Goal: Obtain resource: Download file/media

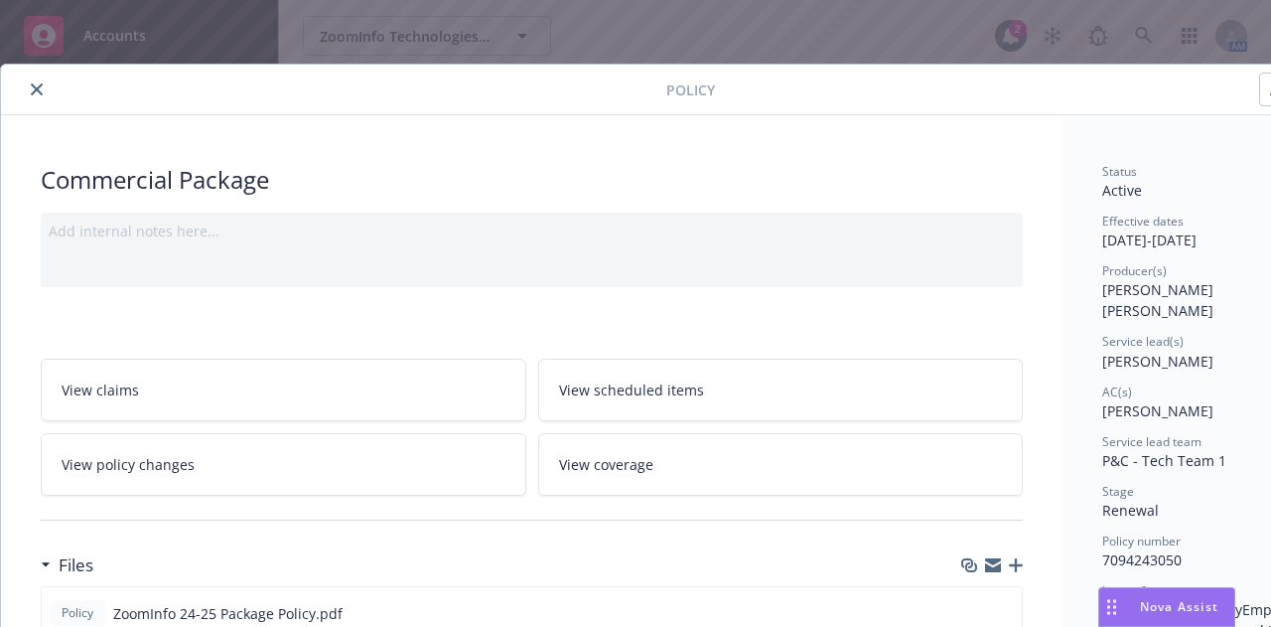
click at [38, 80] on button "close" at bounding box center [37, 89] width 24 height 24
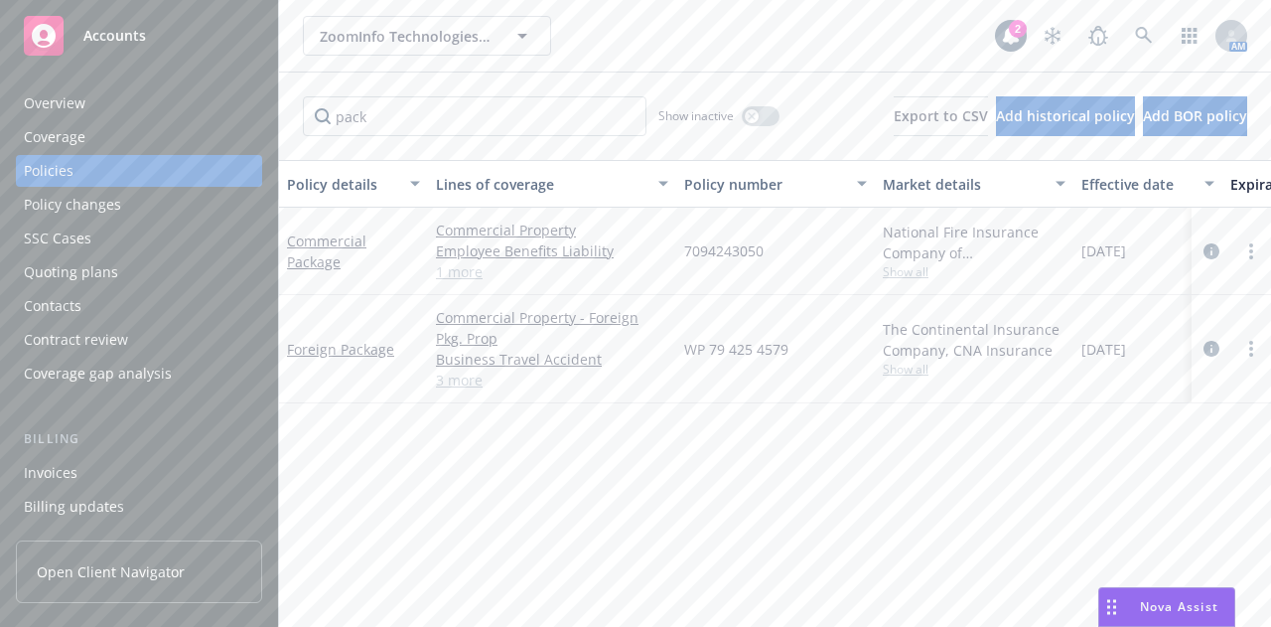
click at [695, 28] on div "ZoomInfo Technologies, Inc. ZoomInfo Technologies, Inc." at bounding box center [649, 36] width 692 height 40
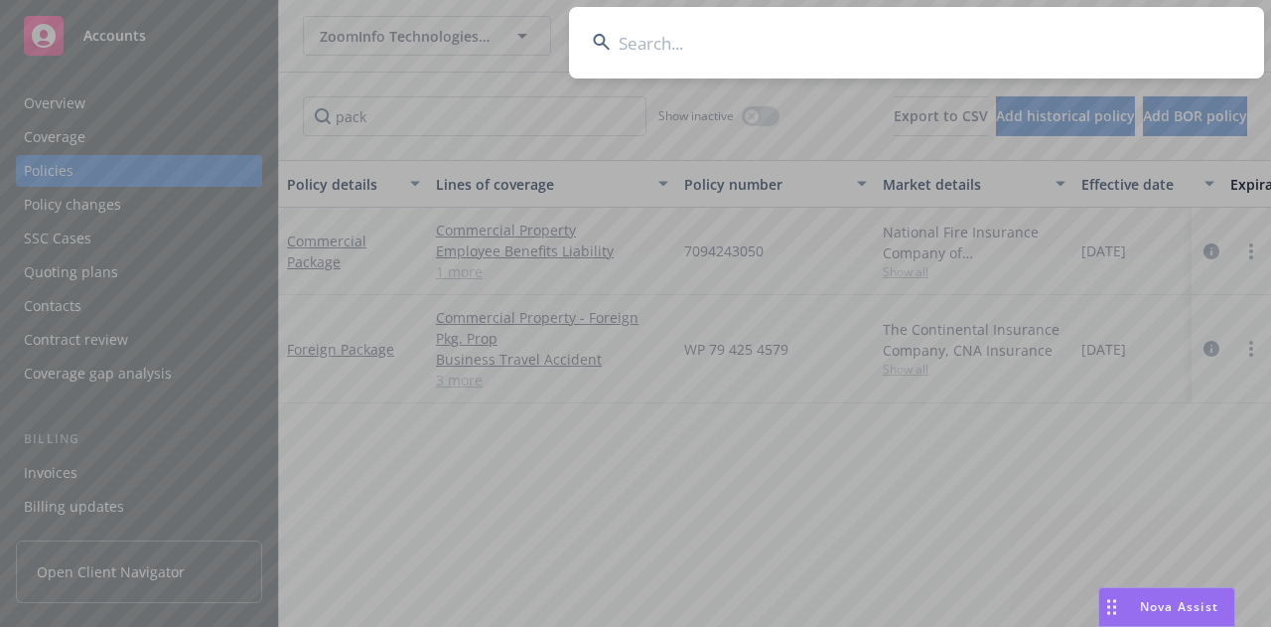
type input "e"
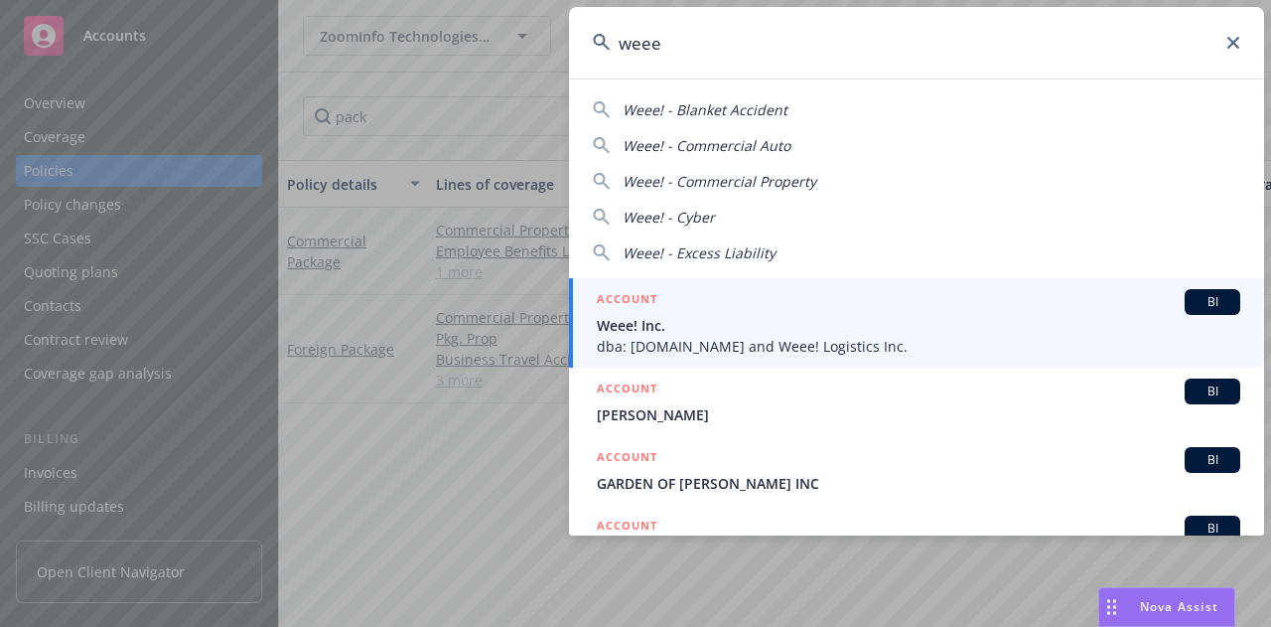
type input "weee"
click at [713, 320] on span "Weee! Inc." at bounding box center [918, 325] width 643 height 21
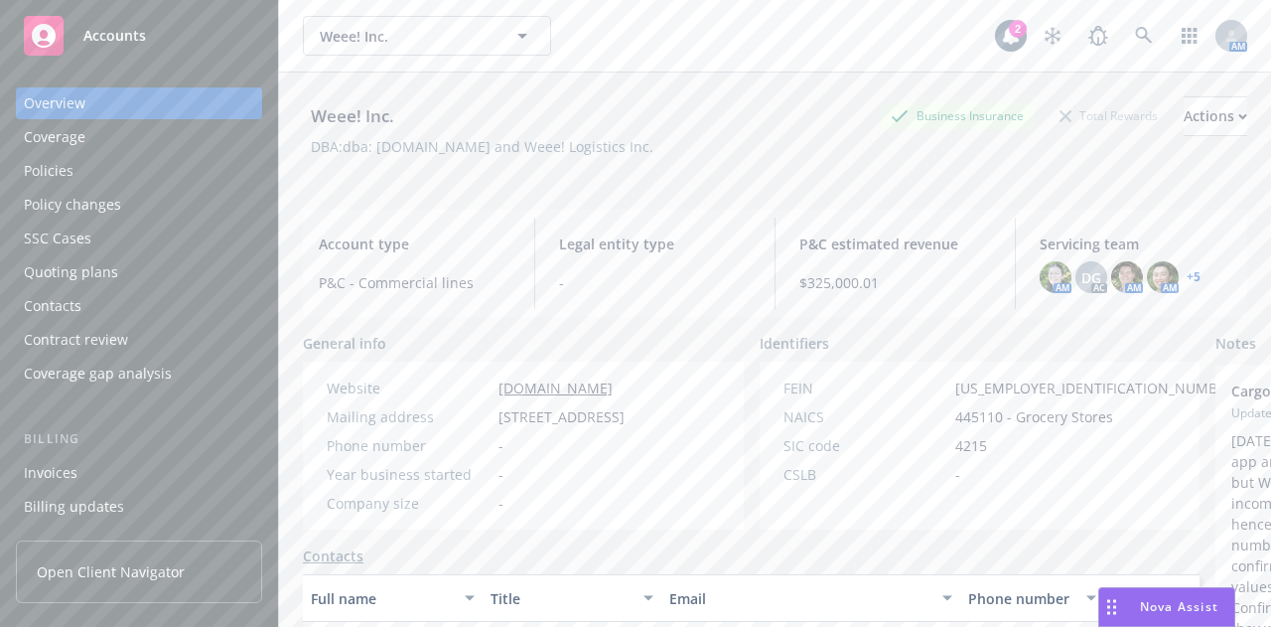
click at [99, 176] on div "Policies" at bounding box center [139, 171] width 230 height 32
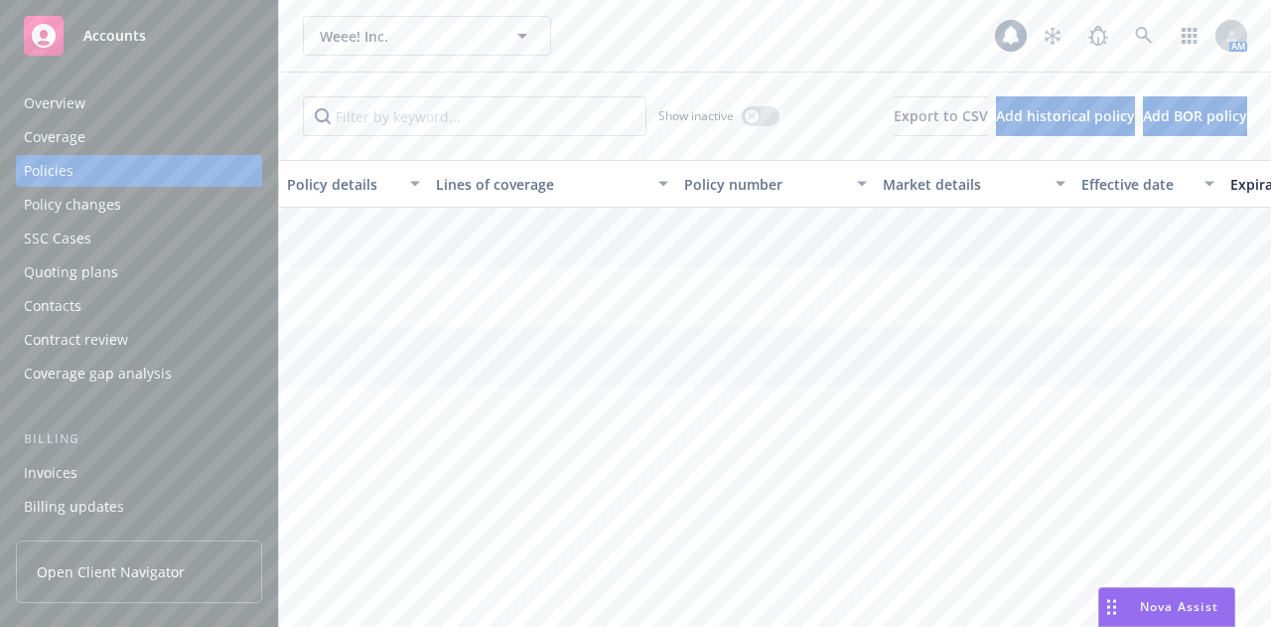
click at [99, 176] on div "Policies" at bounding box center [139, 171] width 230 height 32
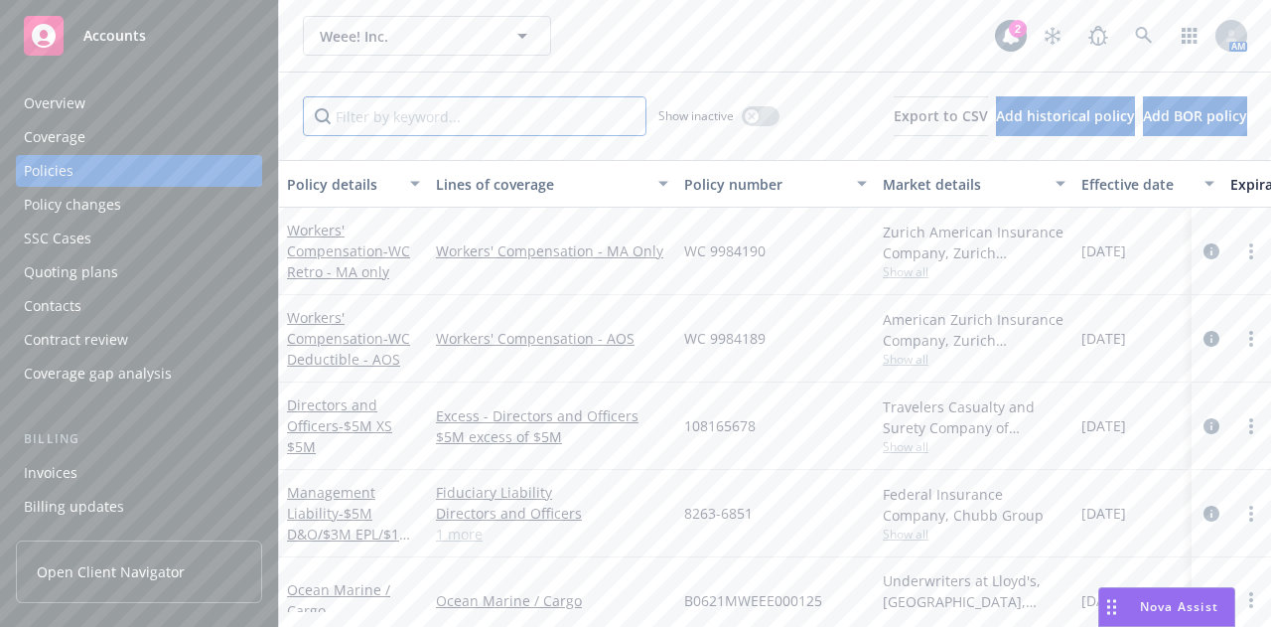
click at [350, 128] on input "Filter by keyword..." at bounding box center [475, 116] width 344 height 40
type input "work"
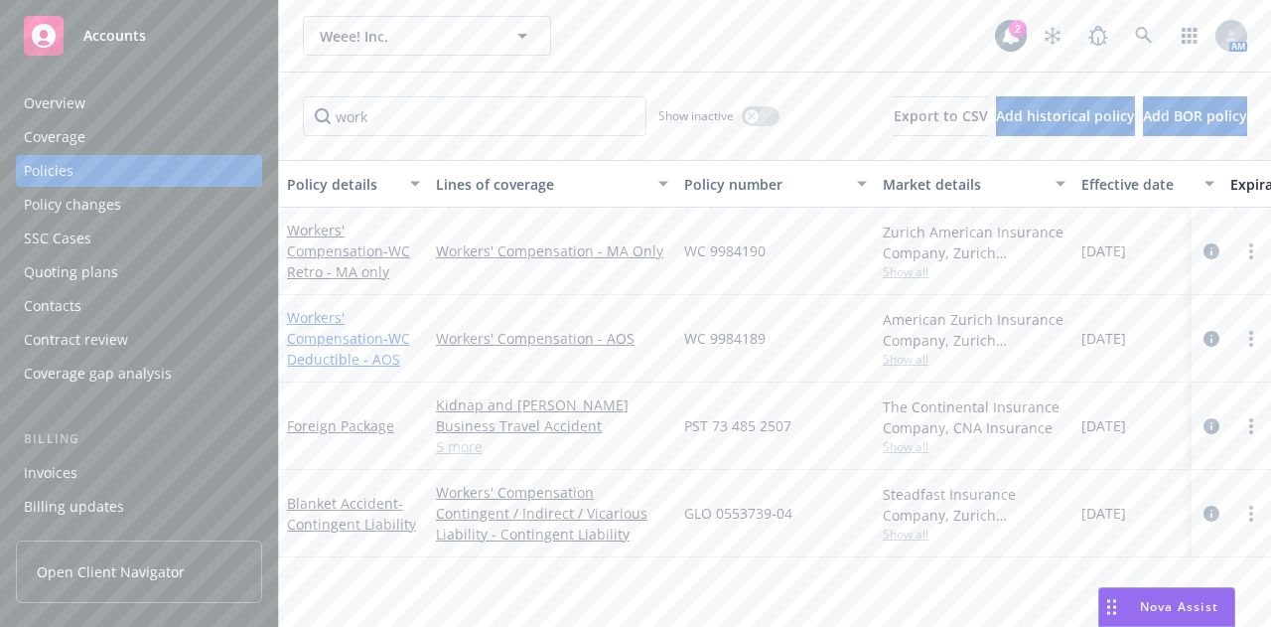
click at [342, 342] on link "Workers' Compensation - WC Deductible - AOS" at bounding box center [348, 338] width 123 height 61
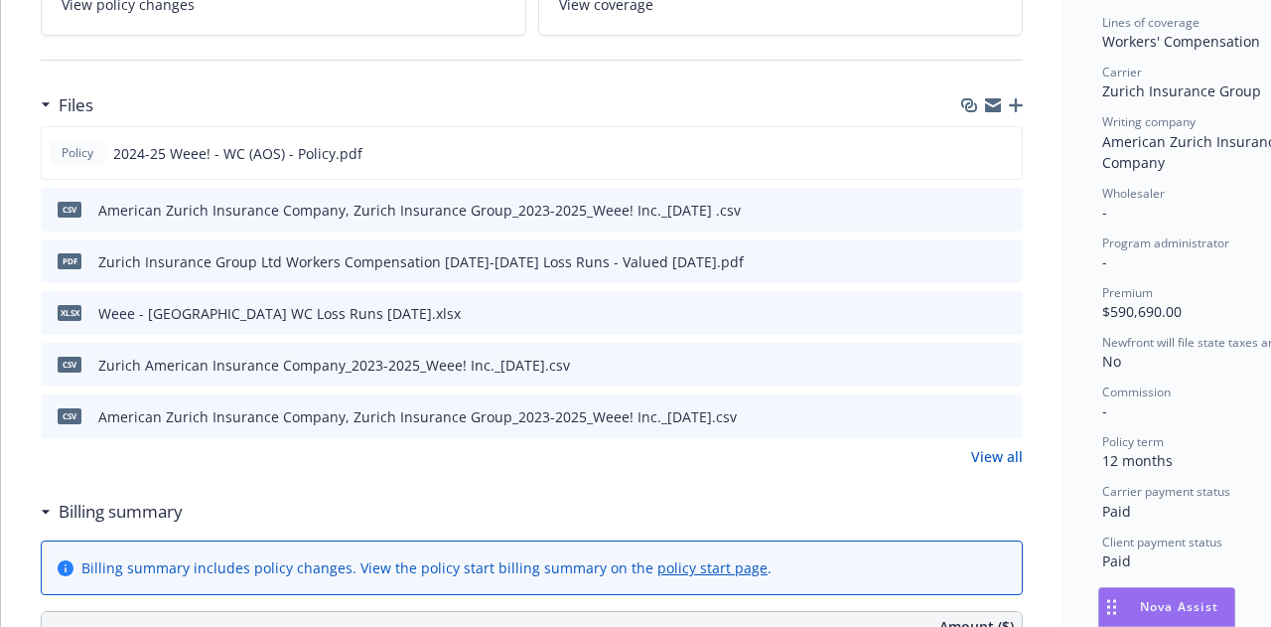
scroll to position [556, 0]
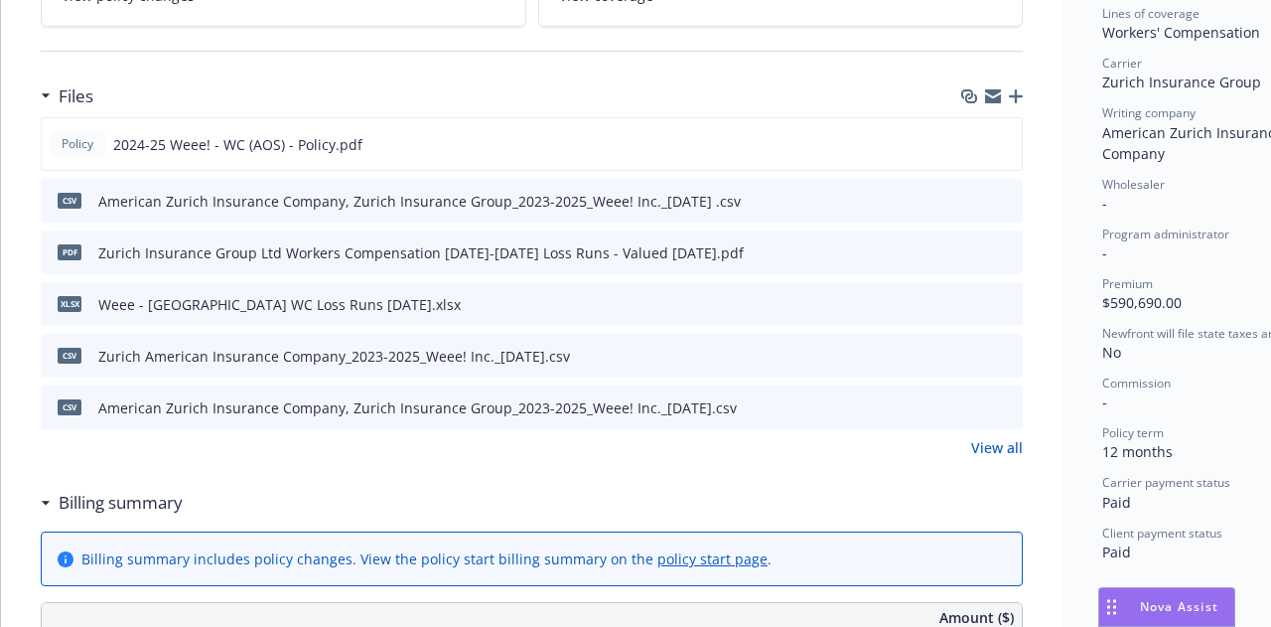
click at [1006, 444] on link "View all" at bounding box center [997, 447] width 52 height 21
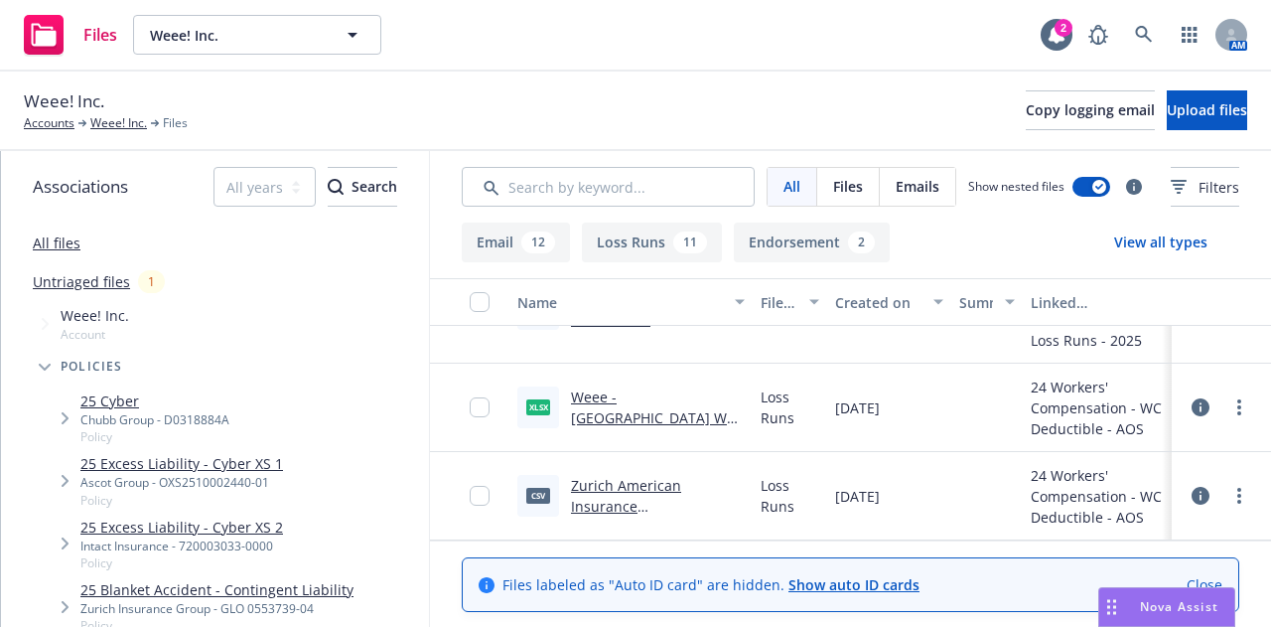
scroll to position [160, 0]
click at [604, 186] on input "Search by keyword..." at bounding box center [608, 187] width 293 height 40
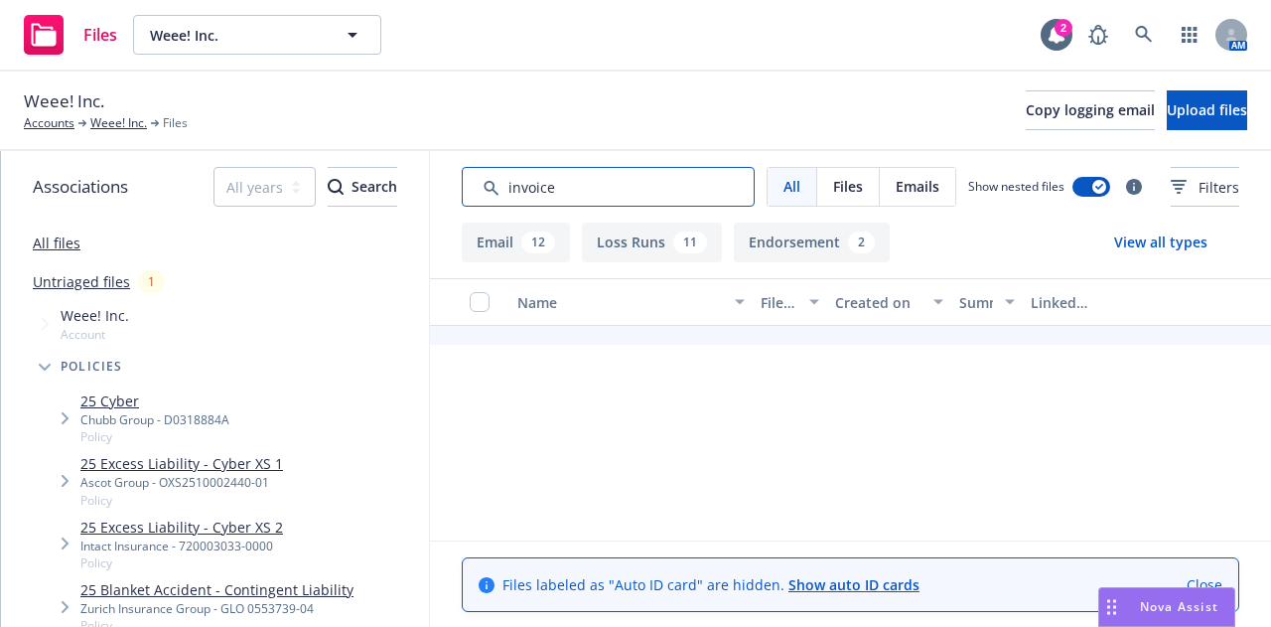
type input "invoice"
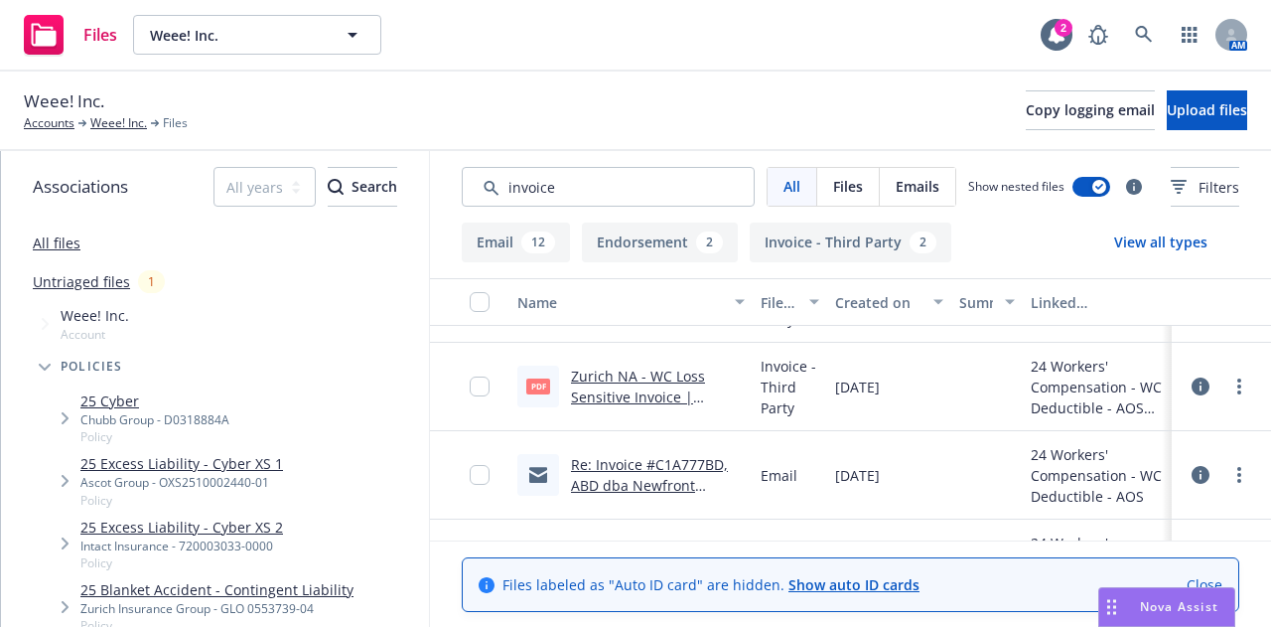
click at [840, 306] on div "Created on" at bounding box center [878, 302] width 86 height 21
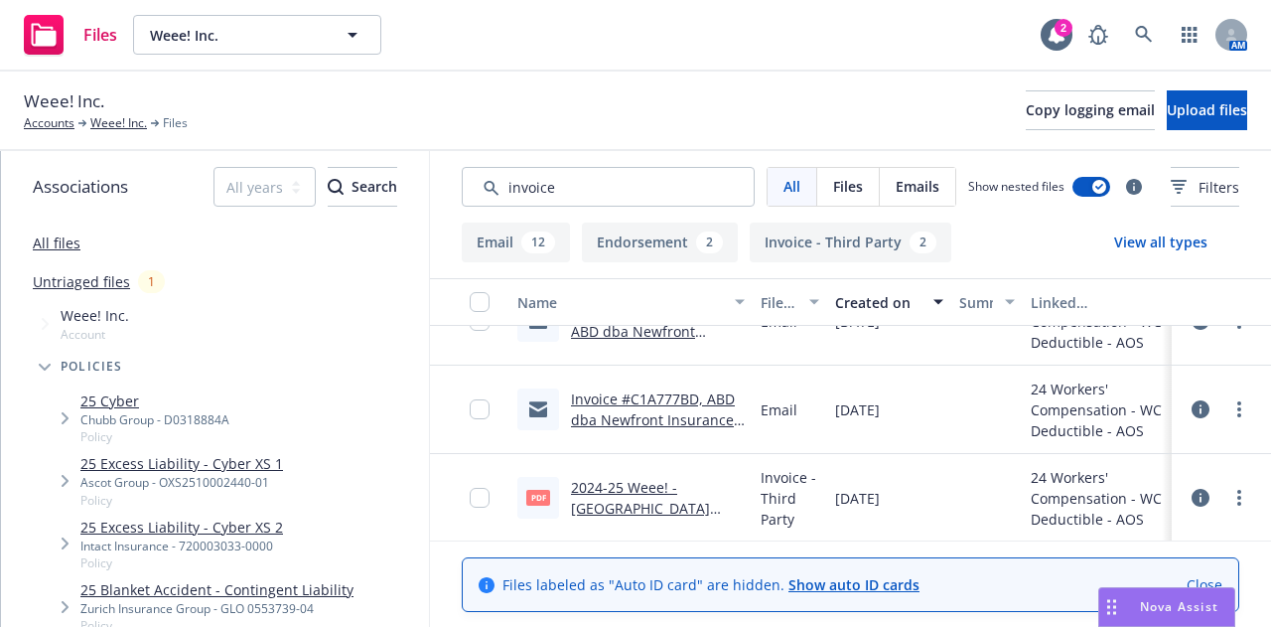
scroll to position [0, 0]
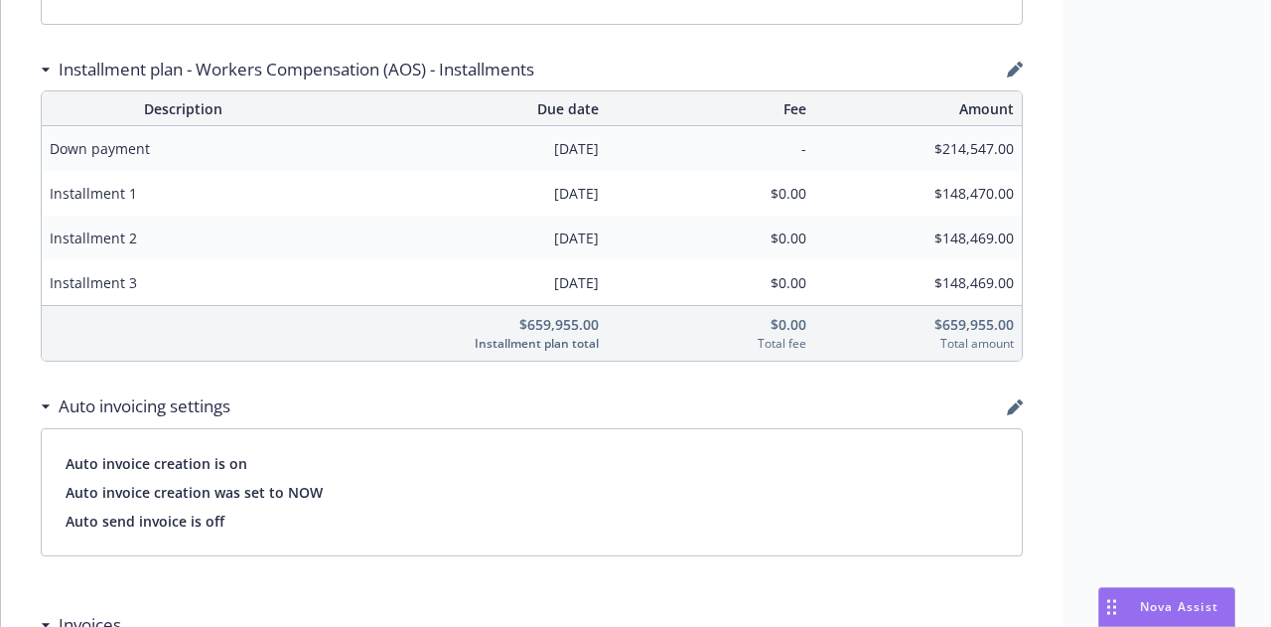
scroll to position [1698, 0]
click at [766, 391] on div "Auto invoicing settings" at bounding box center [532, 405] width 982 height 42
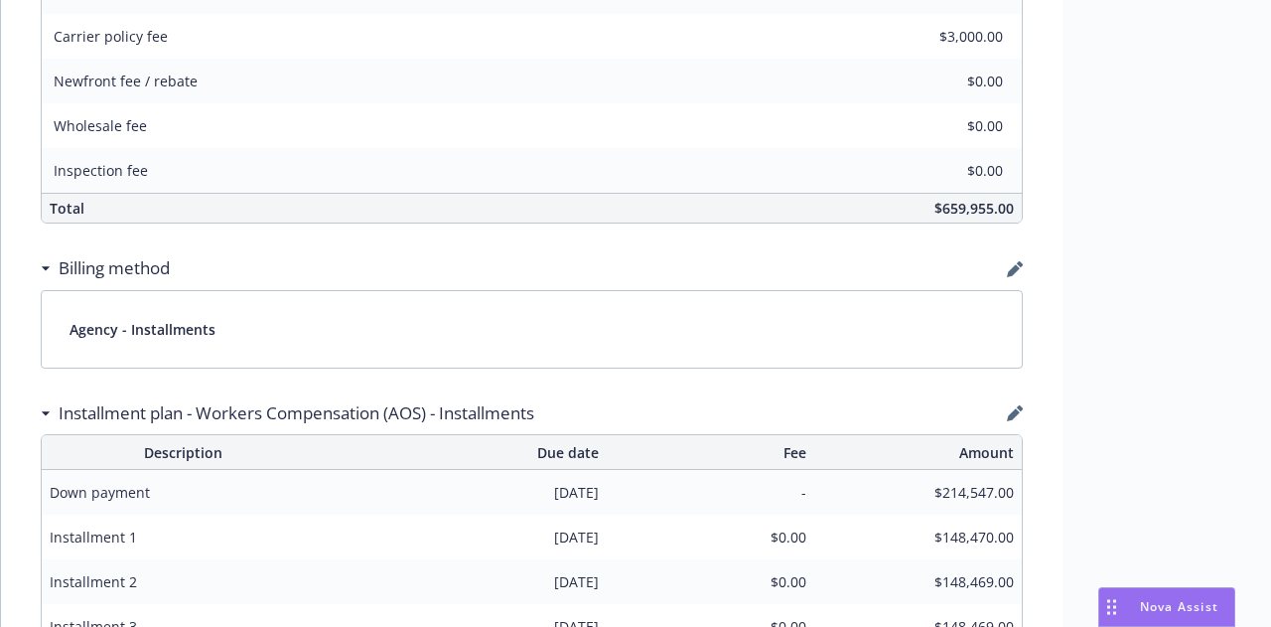
scroll to position [1356, 0]
click at [1077, 196] on div "Status Active Effective dates 08/24/2024 - 08/24/2025 Producer(s) Rod Sockolov …" at bounding box center [1214, 499] width 302 height 3478
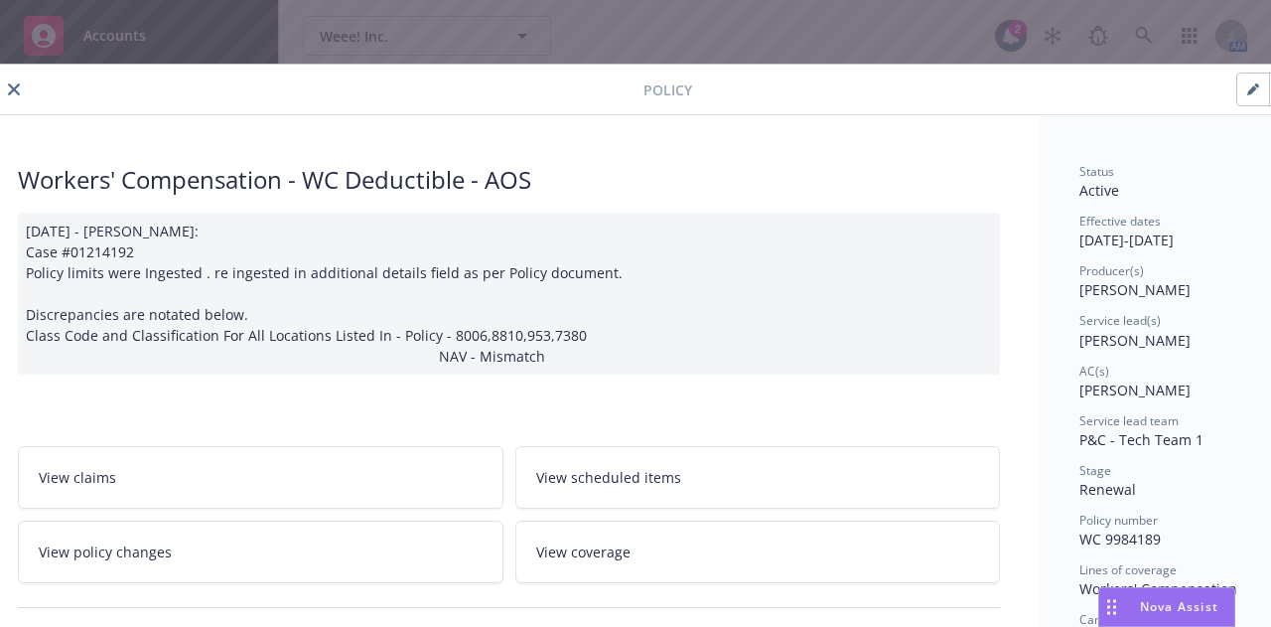
scroll to position [0, 0]
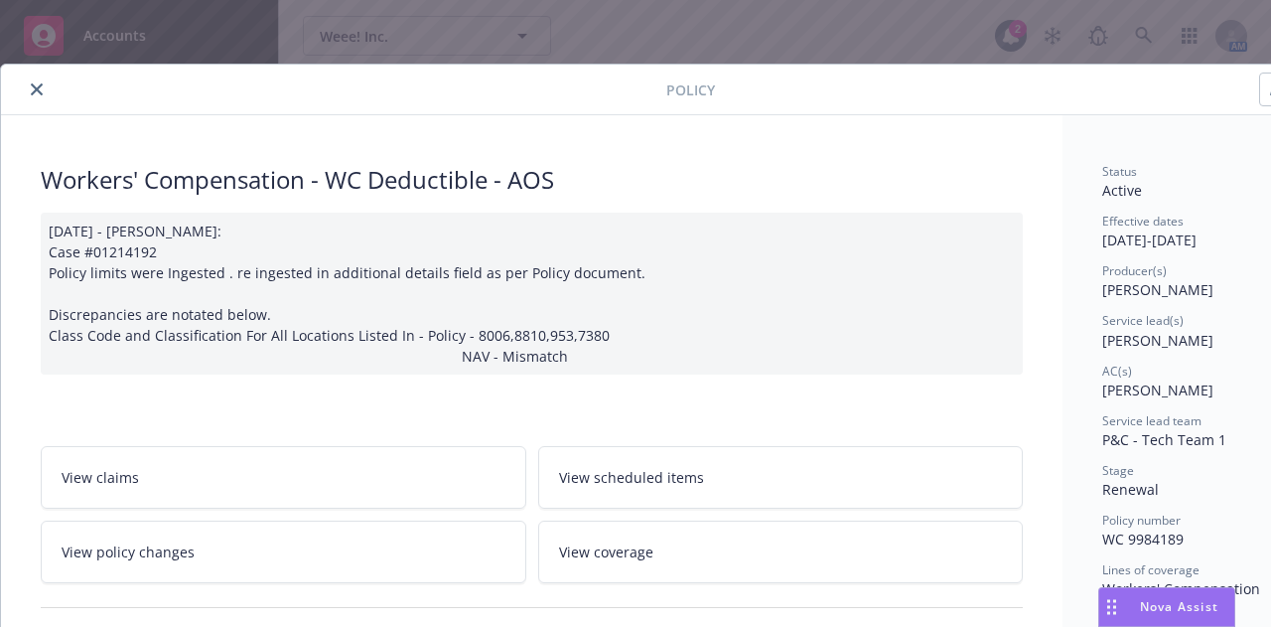
click at [37, 84] on icon "close" at bounding box center [37, 89] width 12 height 12
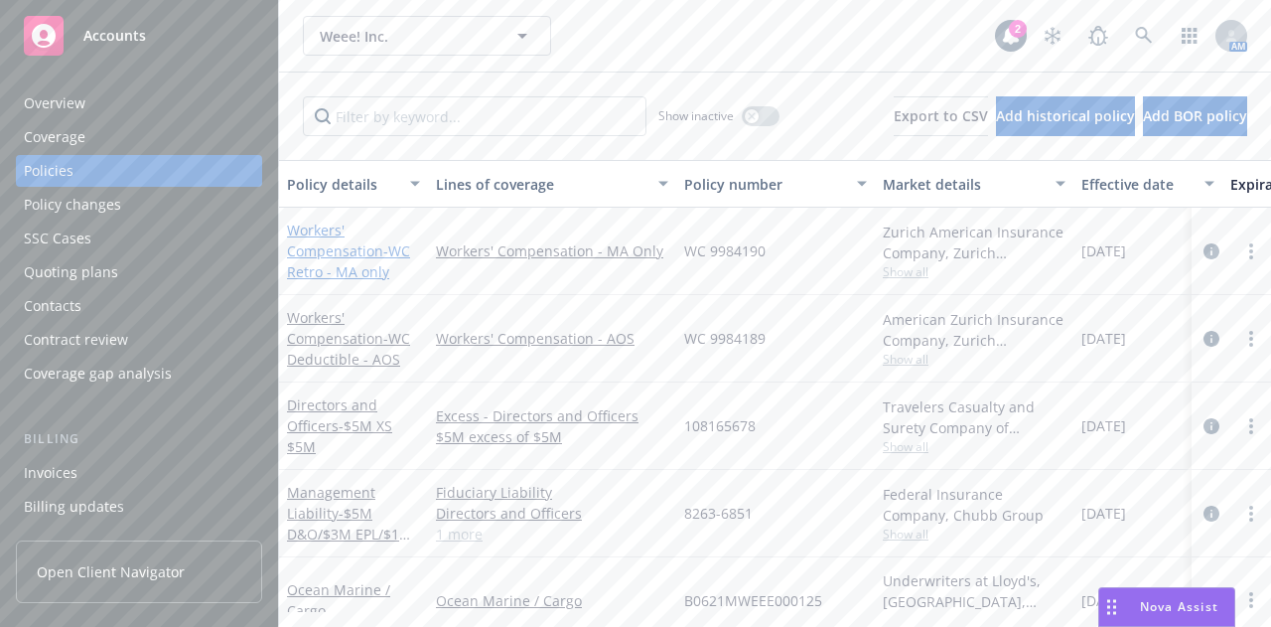
click at [368, 247] on link "Workers' Compensation - WC Retro - MA only" at bounding box center [348, 250] width 123 height 61
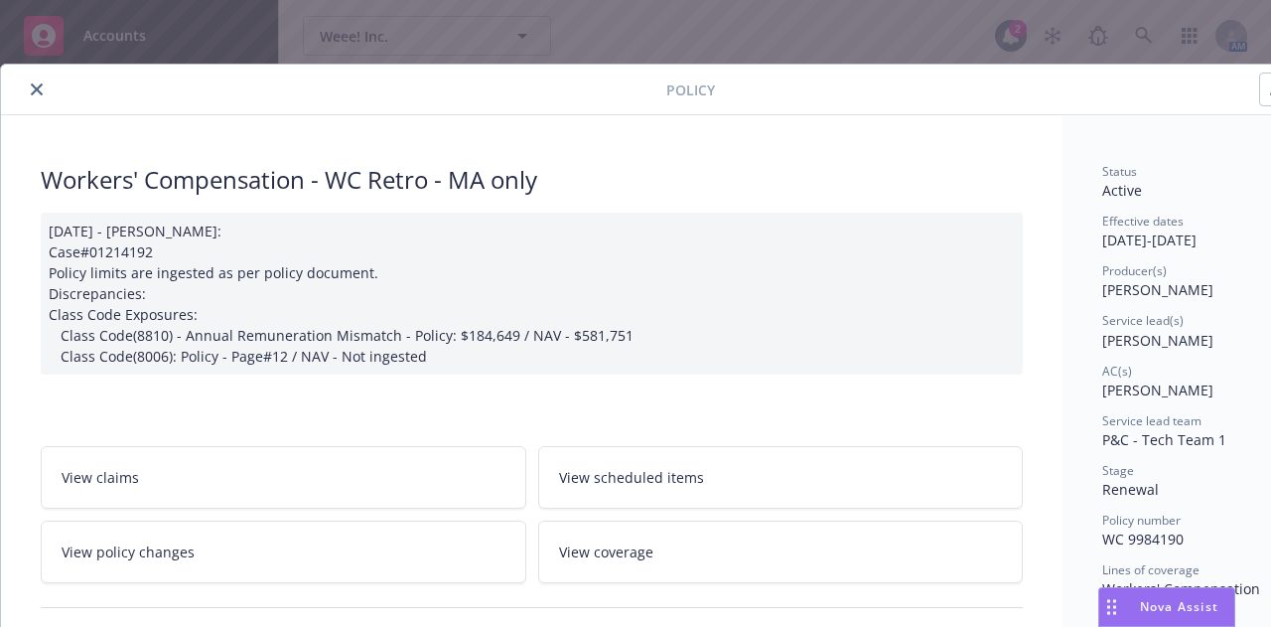
click at [30, 86] on button "close" at bounding box center [37, 89] width 24 height 24
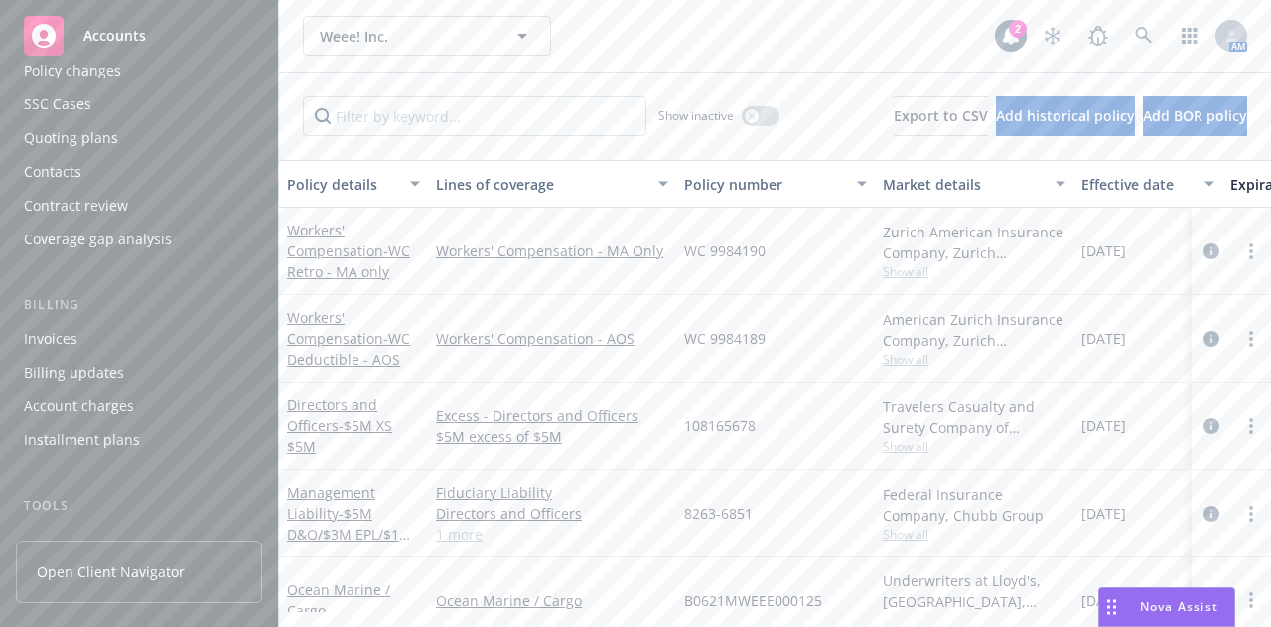
scroll to position [135, 0]
click at [88, 341] on div "Invoices" at bounding box center [139, 338] width 230 height 32
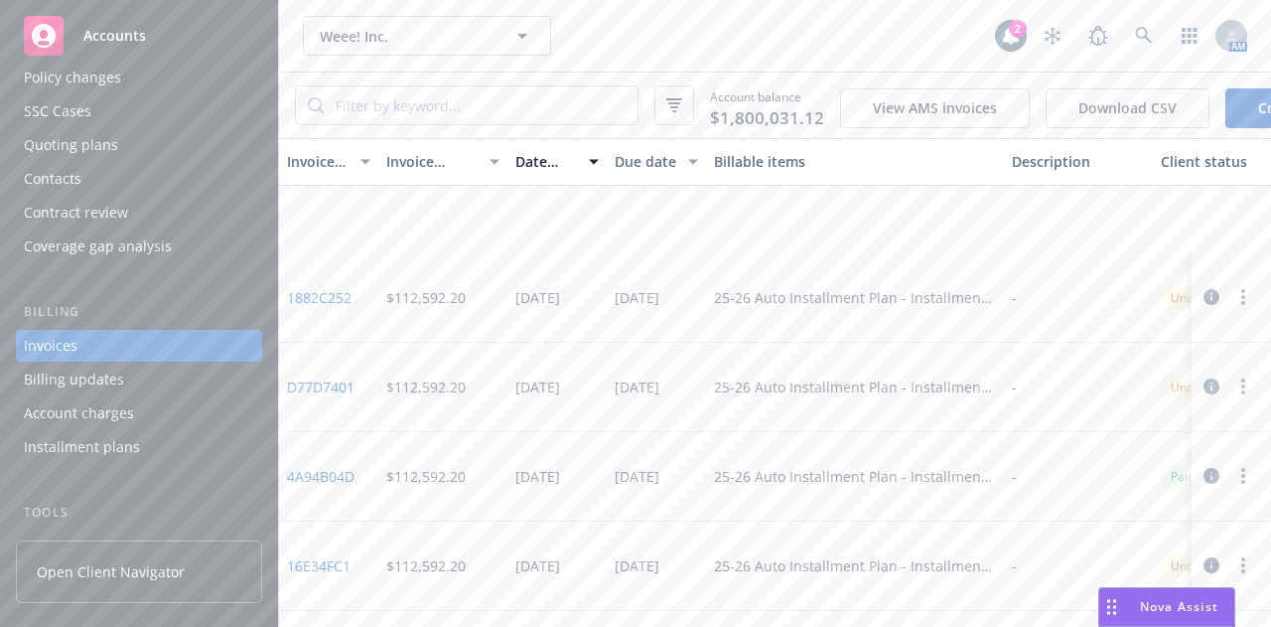
scroll to position [640, 0]
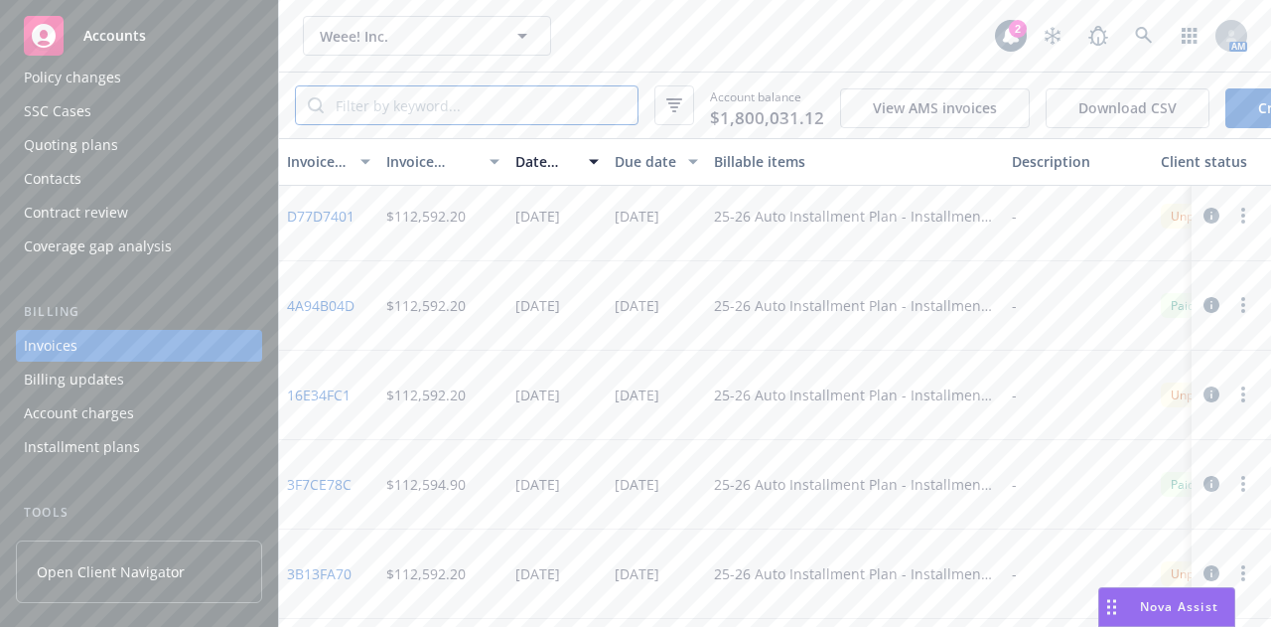
click at [448, 106] on input "search" at bounding box center [481, 105] width 314 height 38
type input "work"
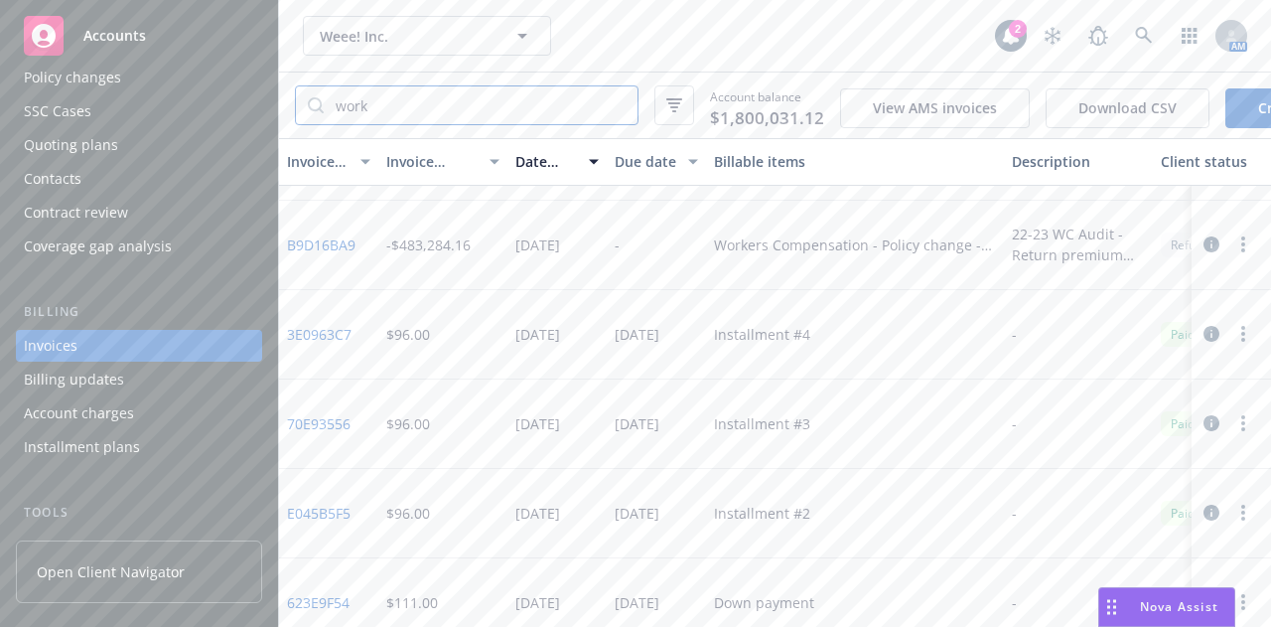
scroll to position [835, 0]
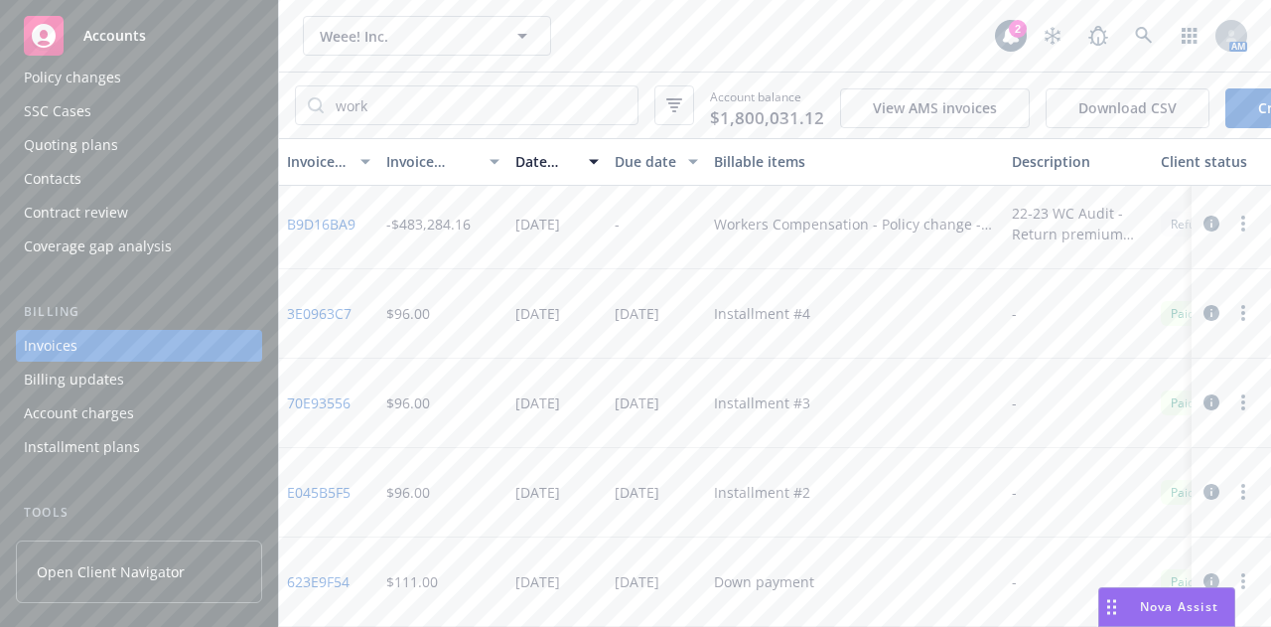
click at [165, 398] on div "Account charges" at bounding box center [139, 413] width 230 height 32
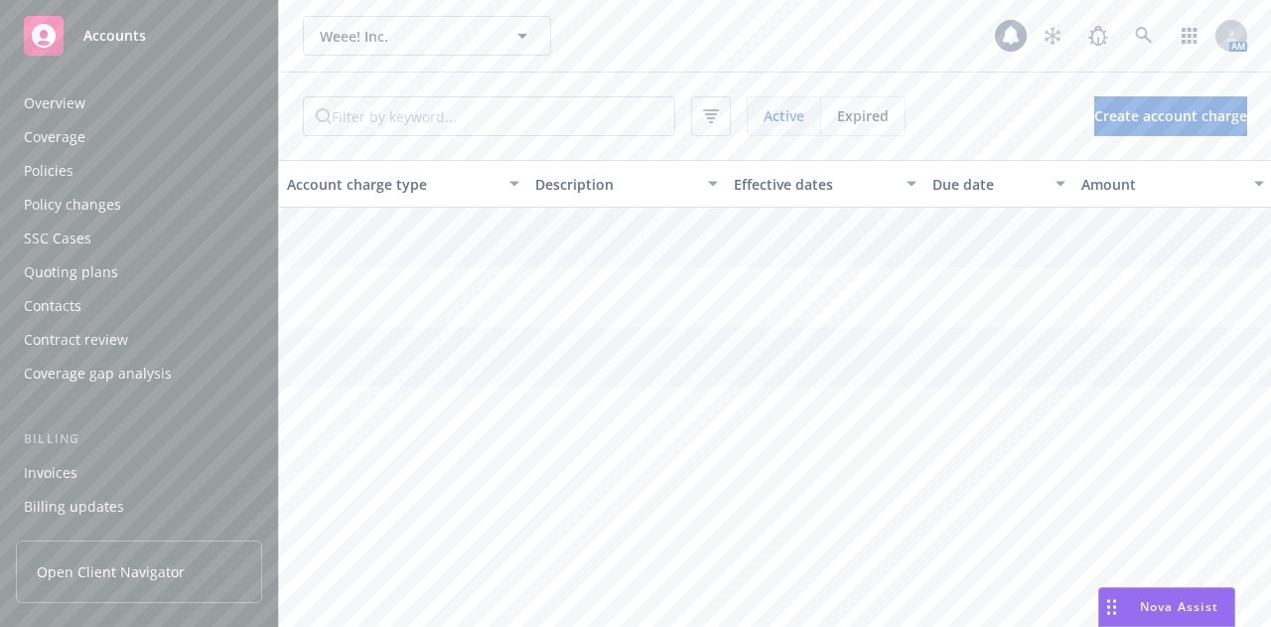
scroll to position [195, 0]
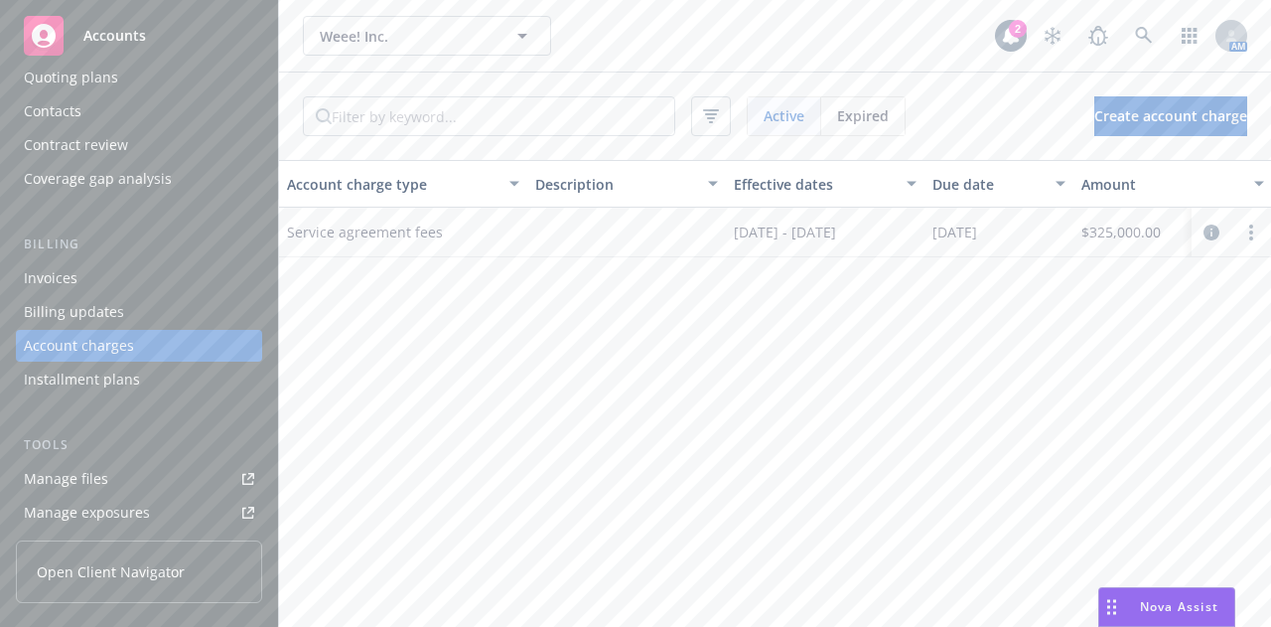
click at [160, 370] on div "Installment plans" at bounding box center [139, 379] width 230 height 32
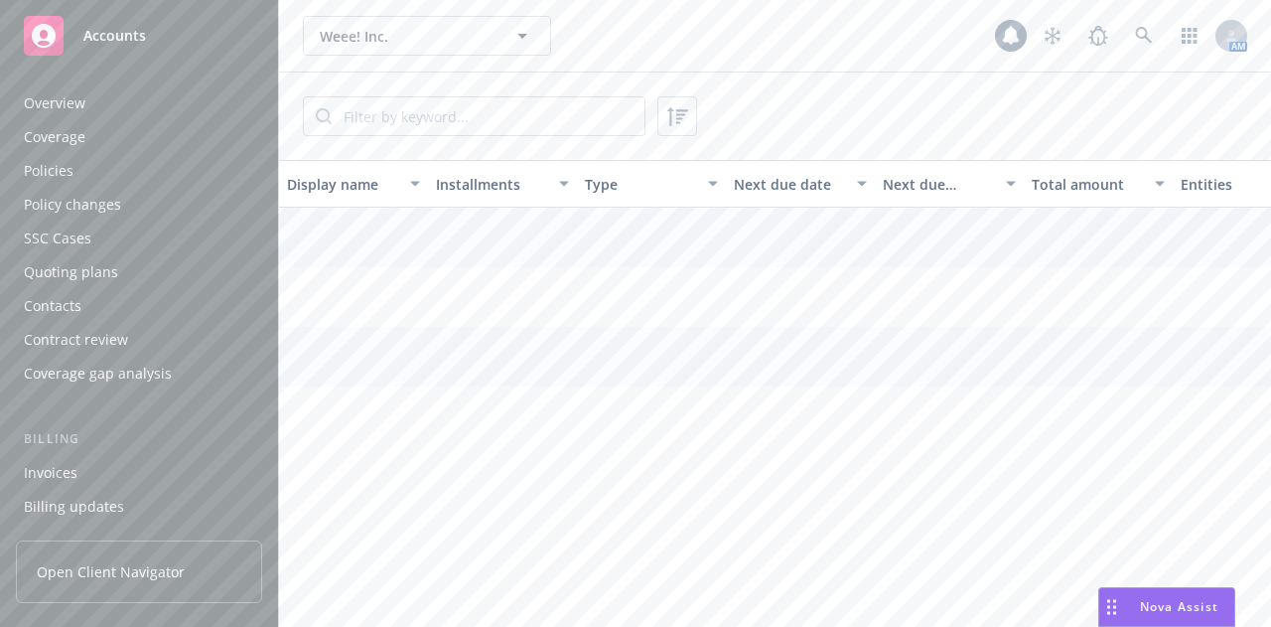
scroll to position [228, 0]
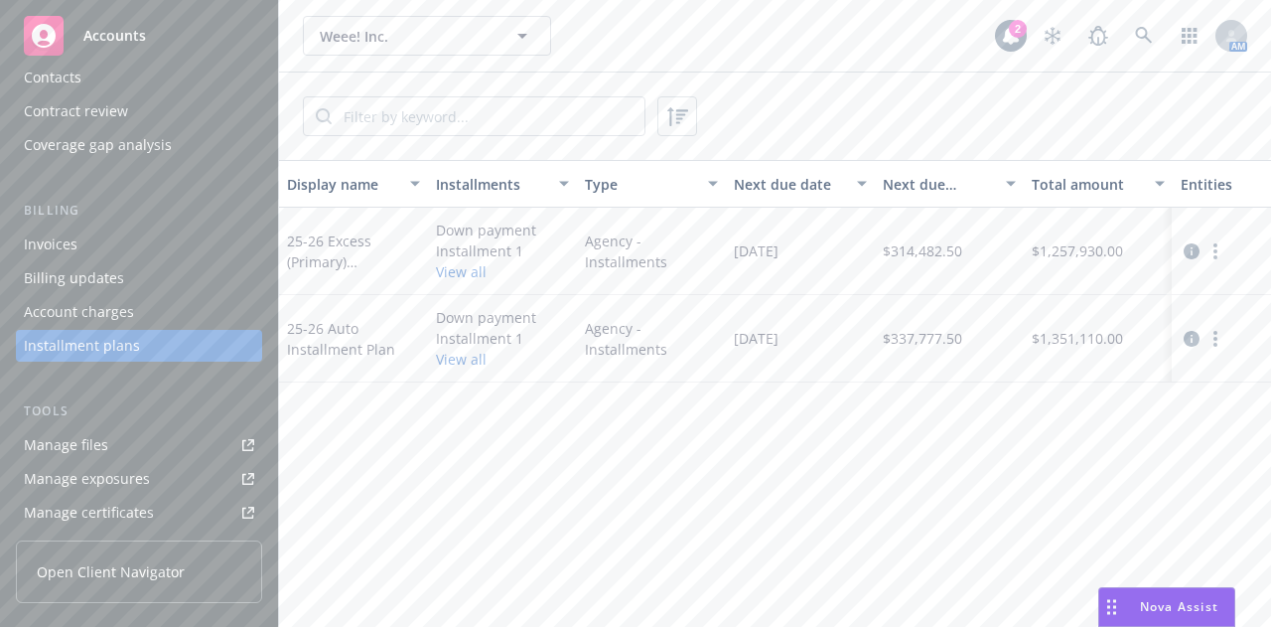
click at [127, 272] on div "Billing updates" at bounding box center [139, 278] width 230 height 32
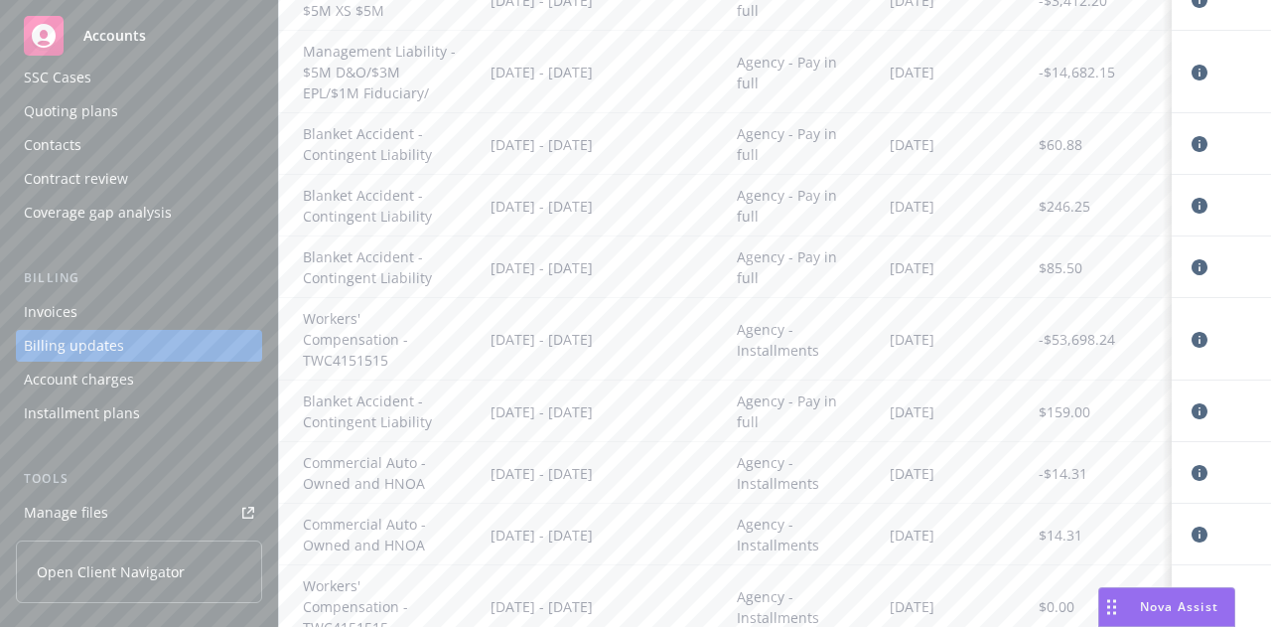
scroll to position [675, 0]
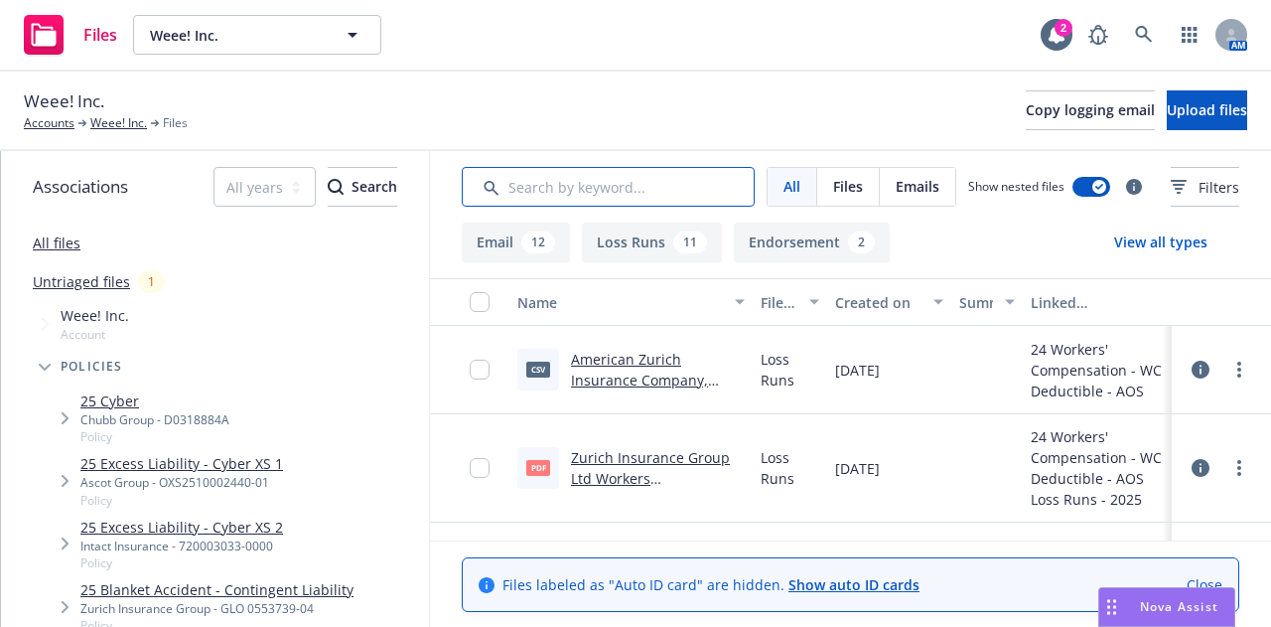
click at [572, 181] on input "Search by keyword..." at bounding box center [608, 187] width 293 height 40
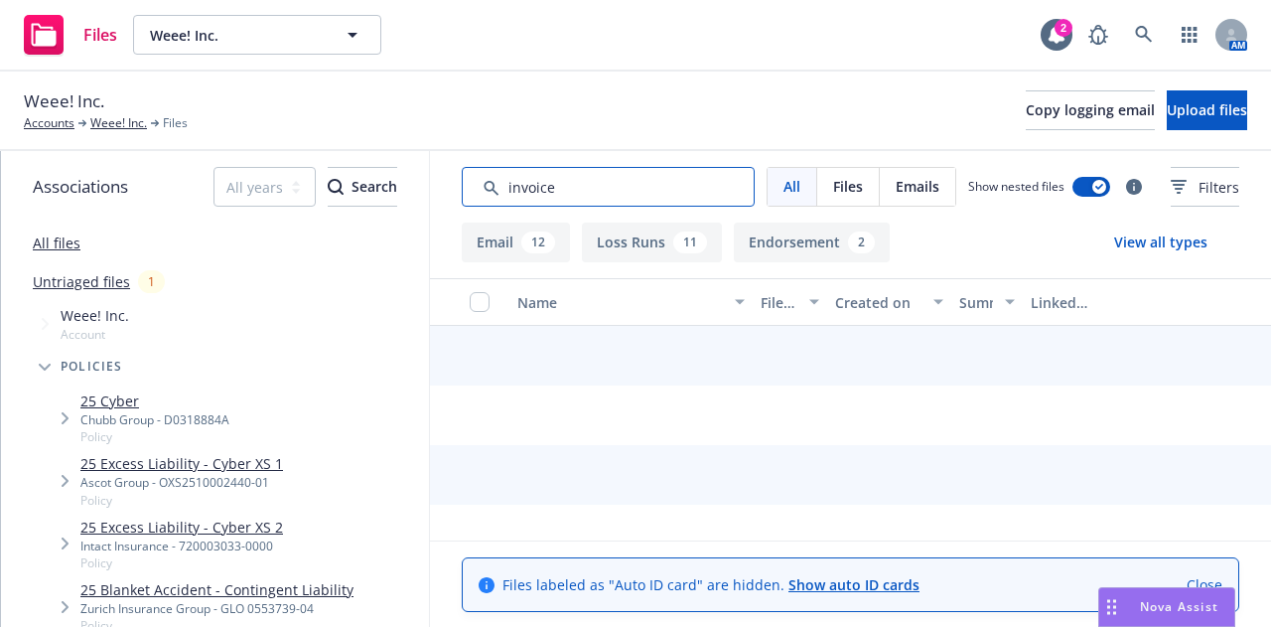
type input "invoice"
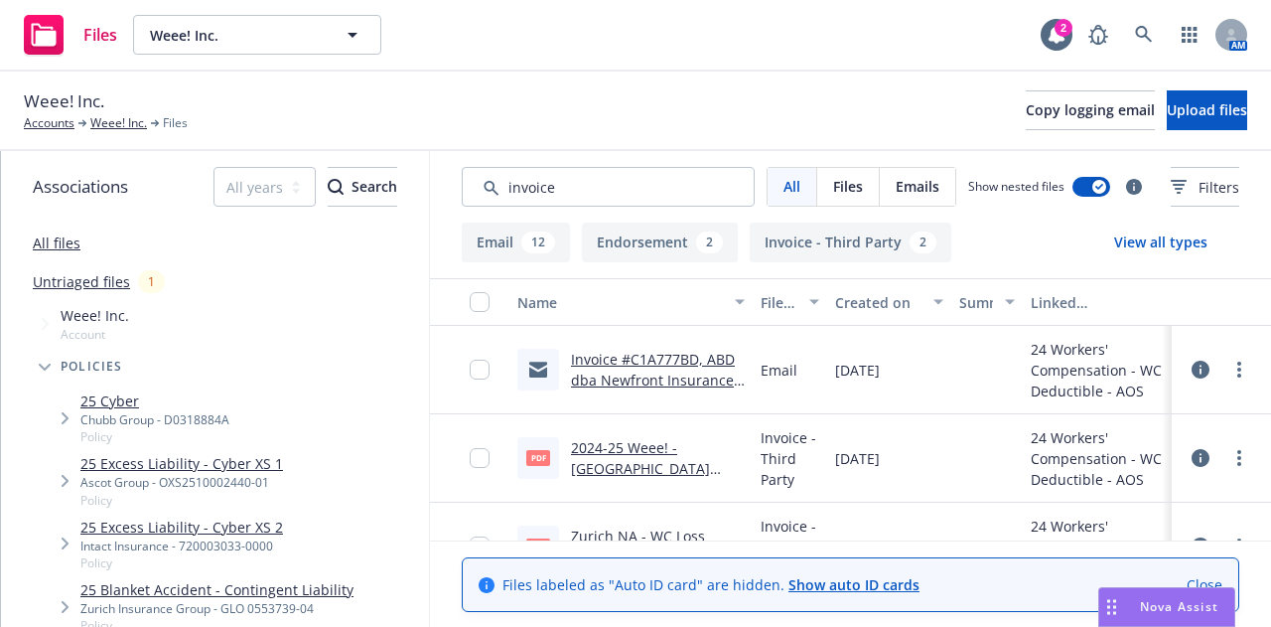
click at [852, 295] on div "Created on" at bounding box center [878, 302] width 86 height 21
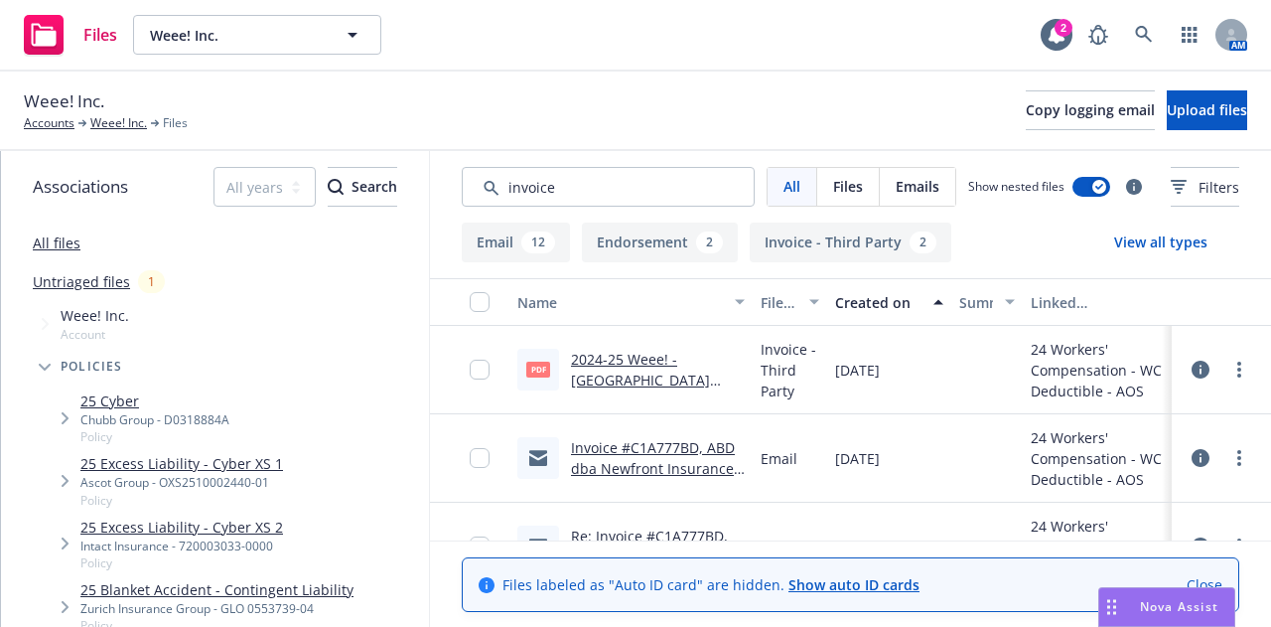
click at [852, 295] on div "Created on" at bounding box center [878, 302] width 86 height 21
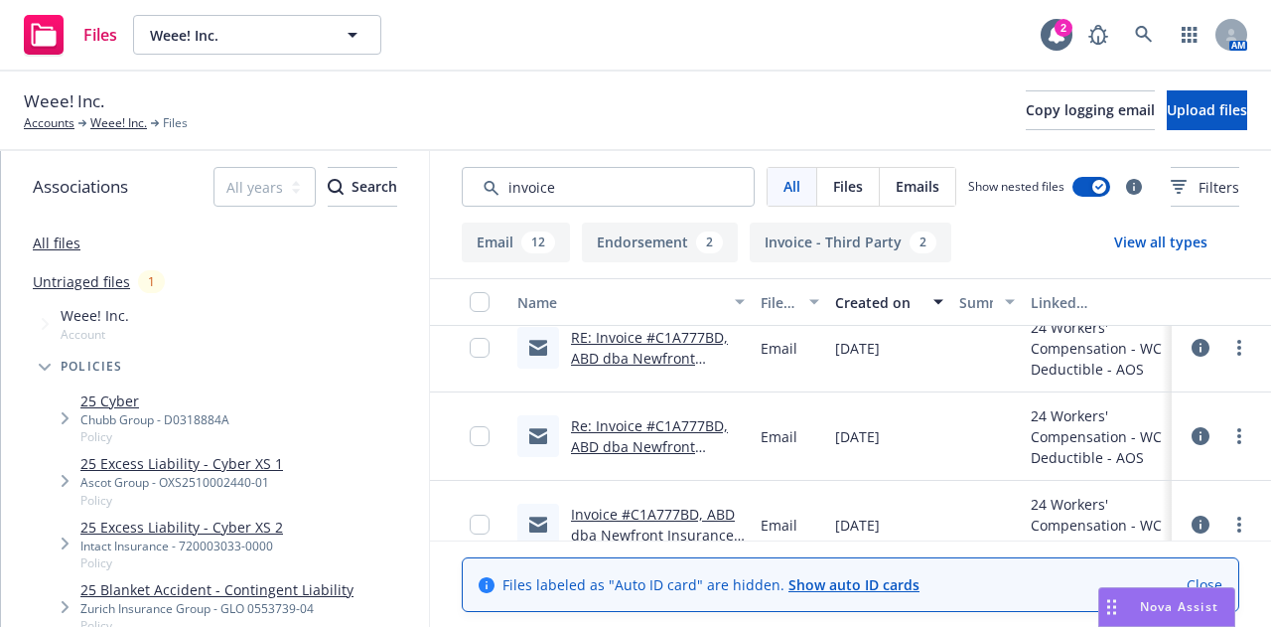
scroll to position [1186, 0]
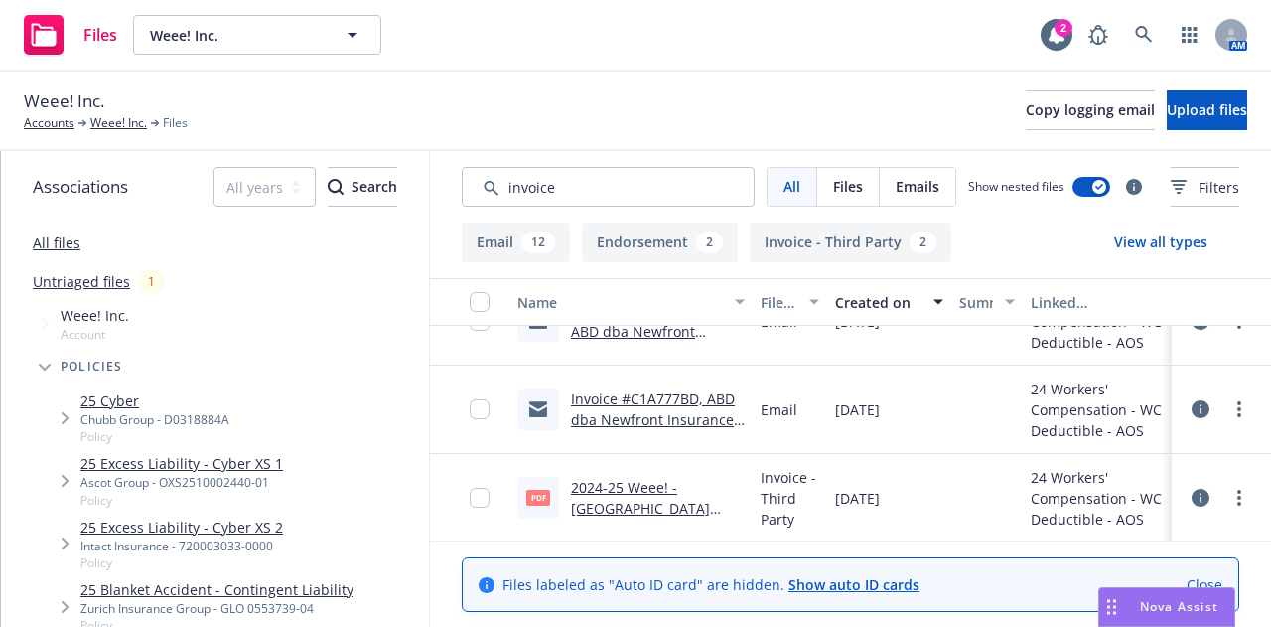
click at [643, 402] on link "Invoice #C1A777BD, ABD dba Newfront Insurance, $214,547.00" at bounding box center [654, 419] width 167 height 61
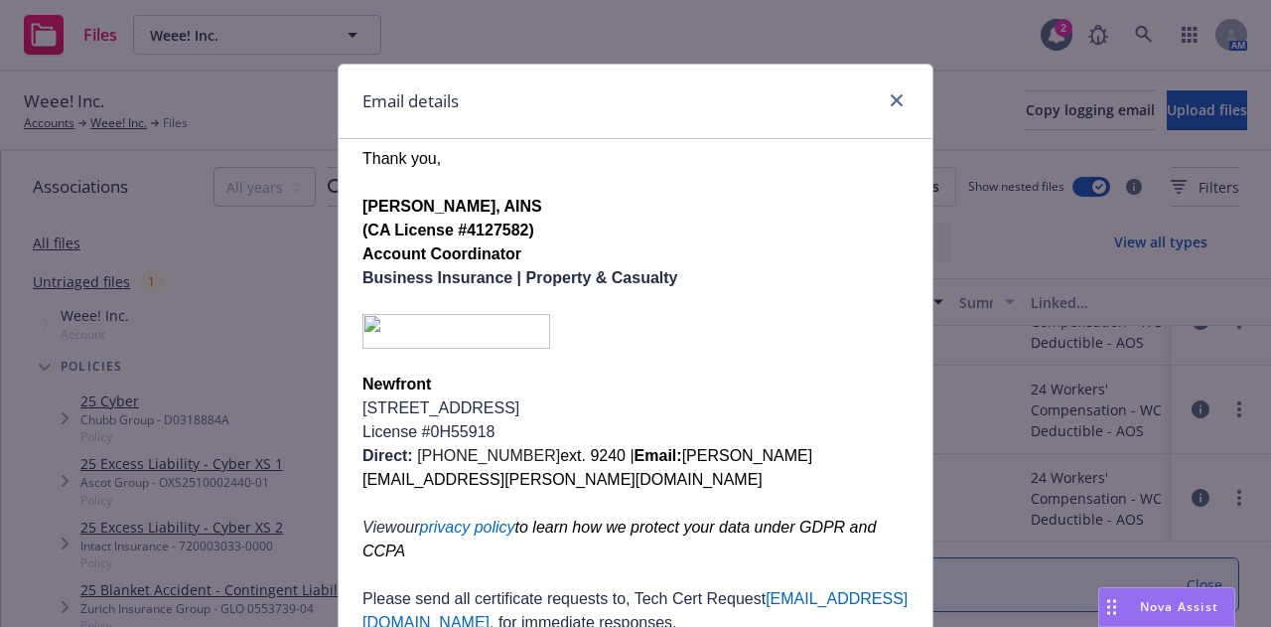
scroll to position [161, 0]
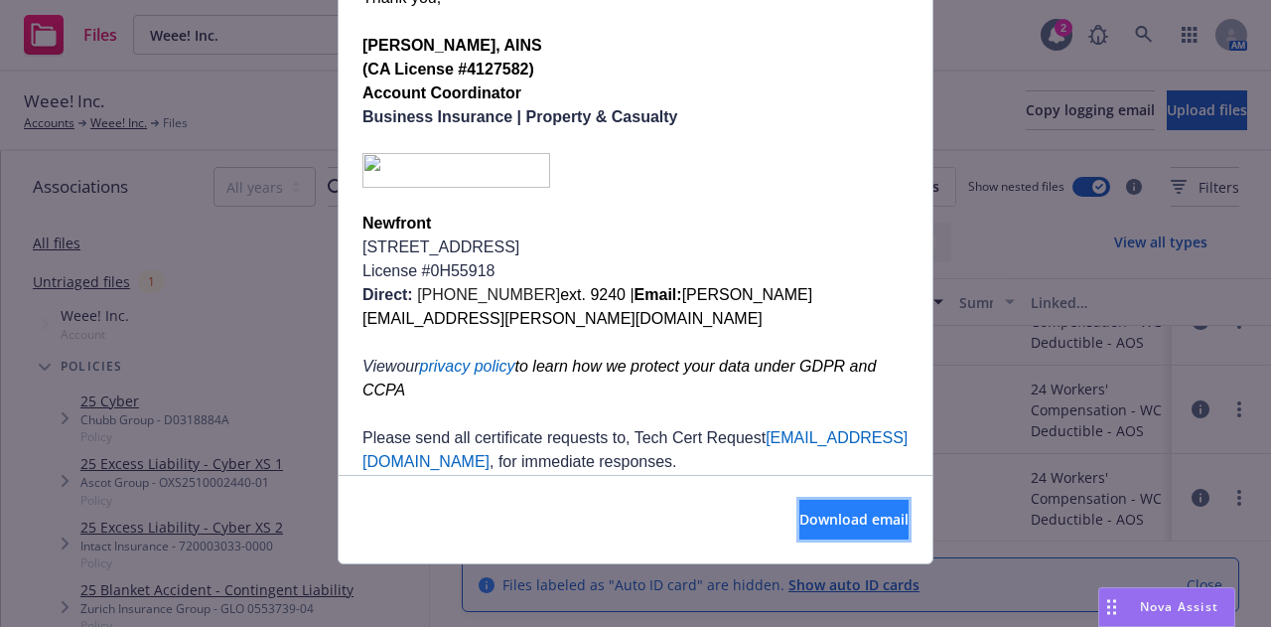
click at [799, 531] on button "Download email" at bounding box center [853, 520] width 109 height 40
click at [835, 259] on p "License #0H55918" at bounding box center [635, 271] width 546 height 24
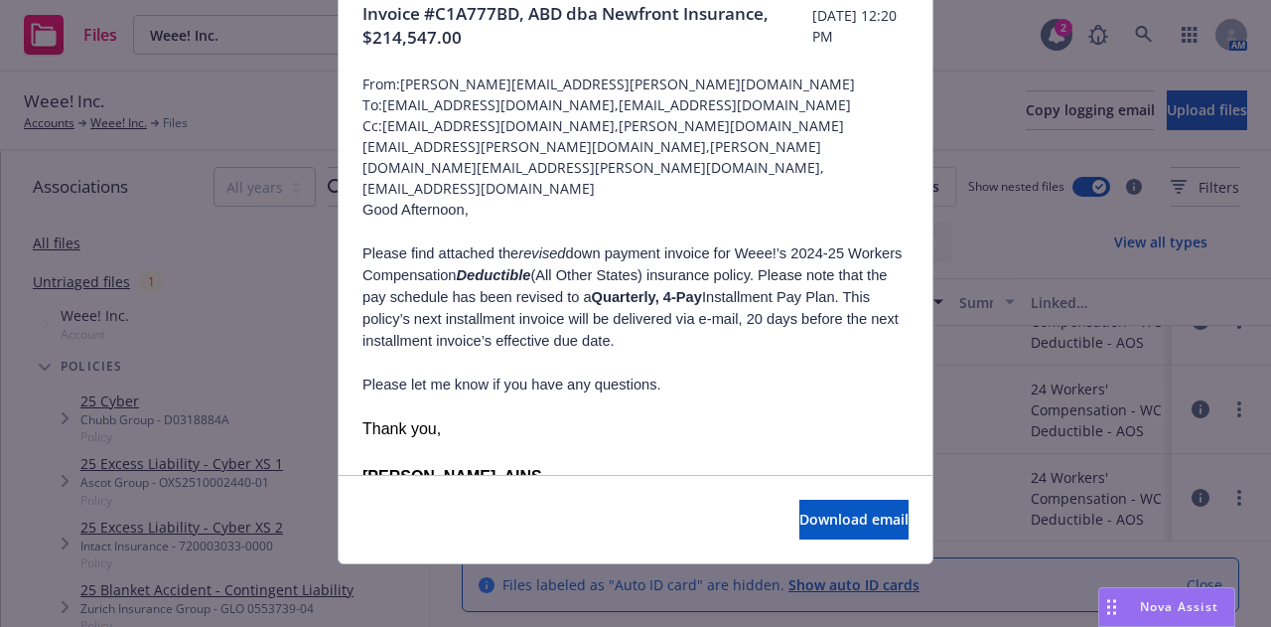
scroll to position [0, 0]
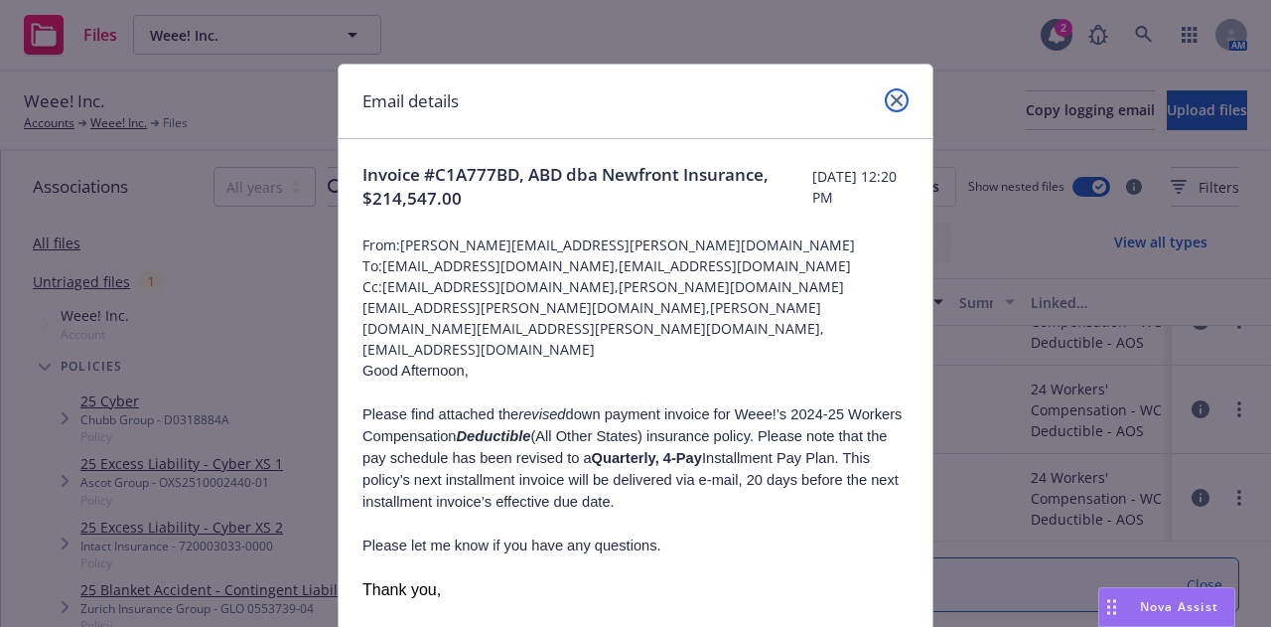
click at [891, 102] on icon "close" at bounding box center [897, 100] width 12 height 12
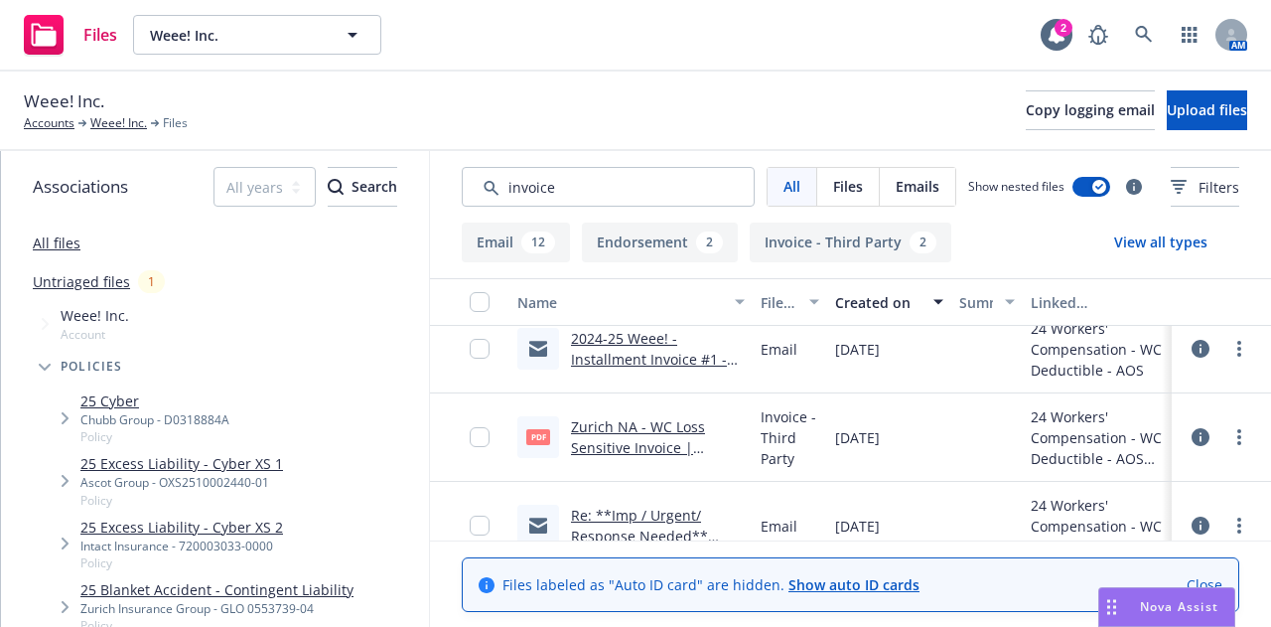
scroll to position [546, 0]
click at [616, 431] on link "Zurich NA - WC Loss Sensitive Invoice | Payment Activity: [DATE] - [DATE].pdf" at bounding box center [656, 457] width 171 height 81
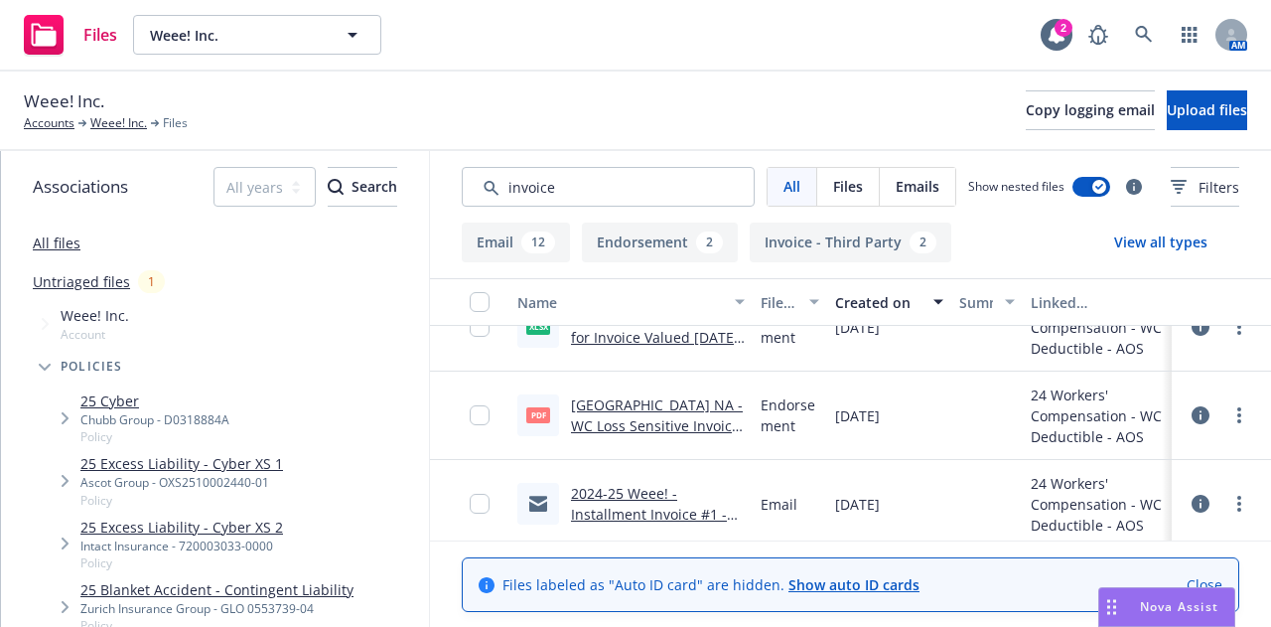
scroll to position [391, 0]
click at [591, 503] on link "2024-25 Weee! - Installment Invoice #1 - email to insured for payment .msg" at bounding box center [649, 526] width 156 height 81
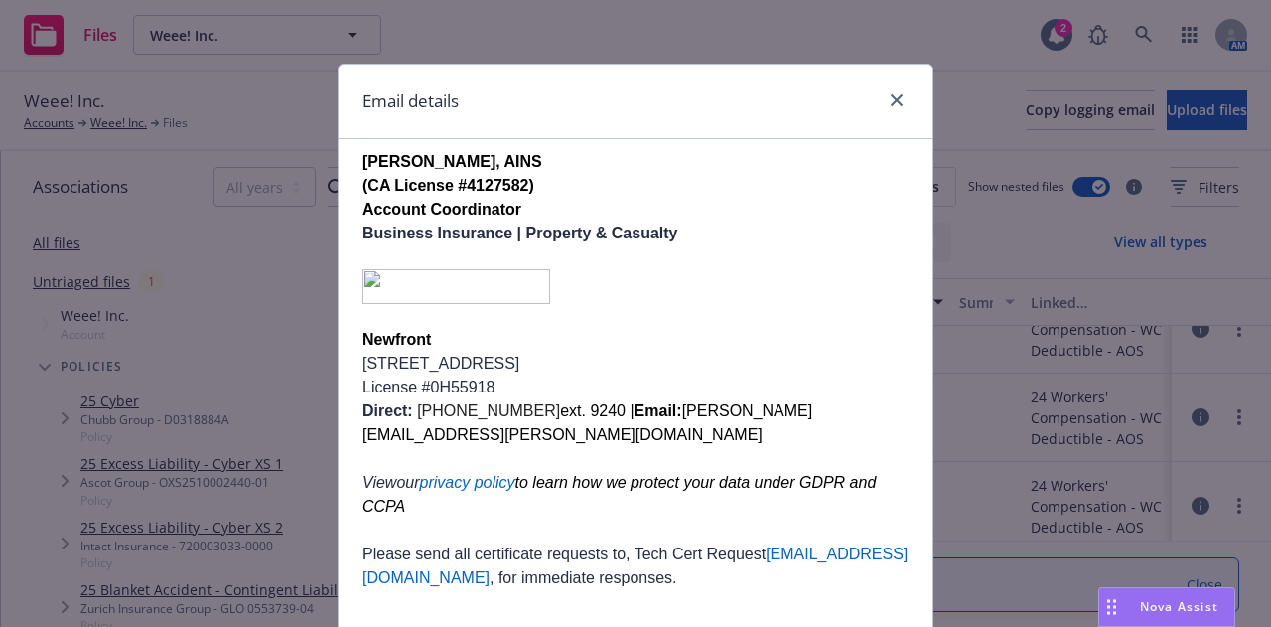
scroll to position [161, 0]
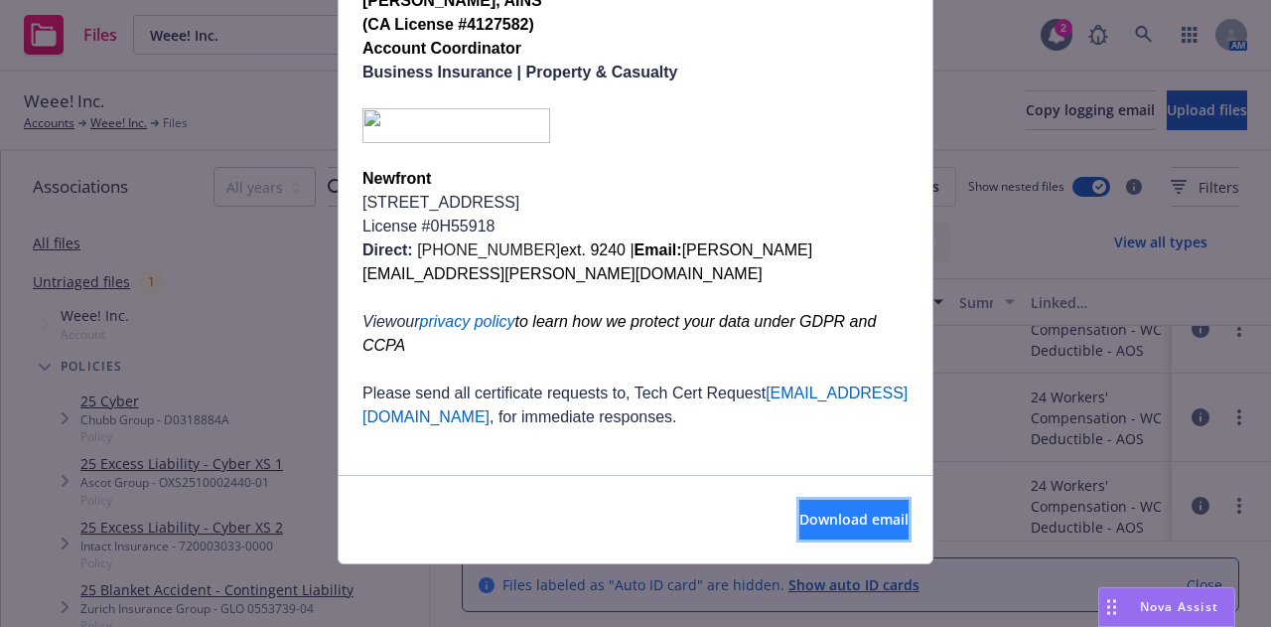
click at [804, 509] on span "Download email" at bounding box center [853, 518] width 109 height 19
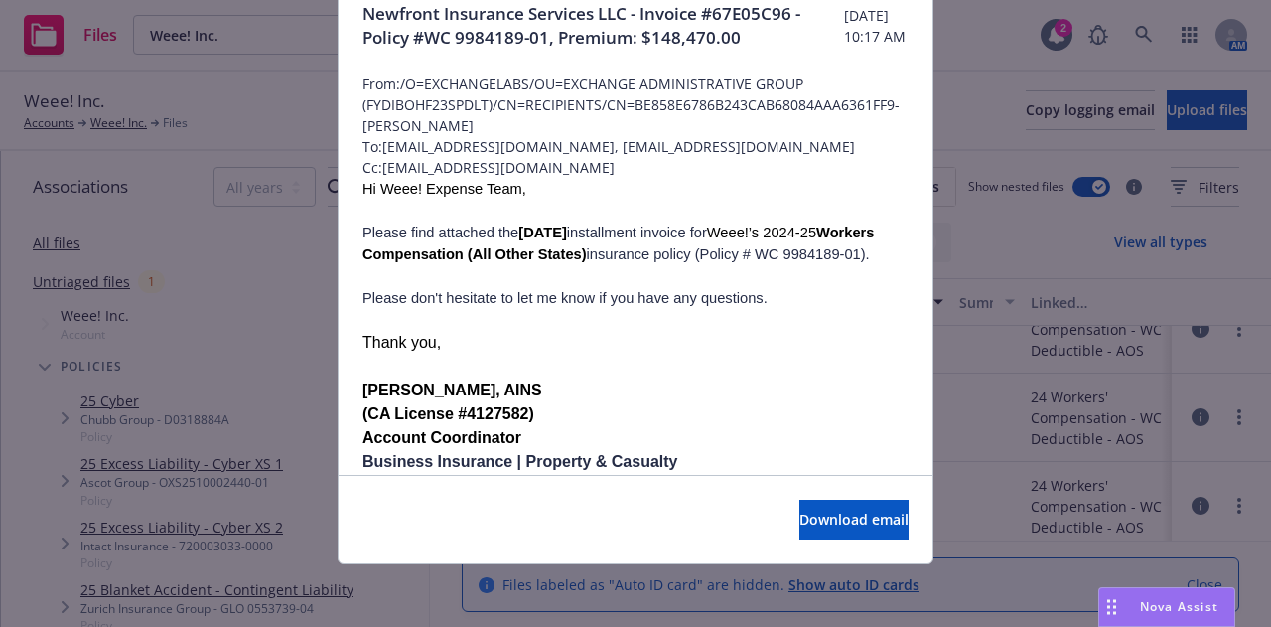
scroll to position [0, 0]
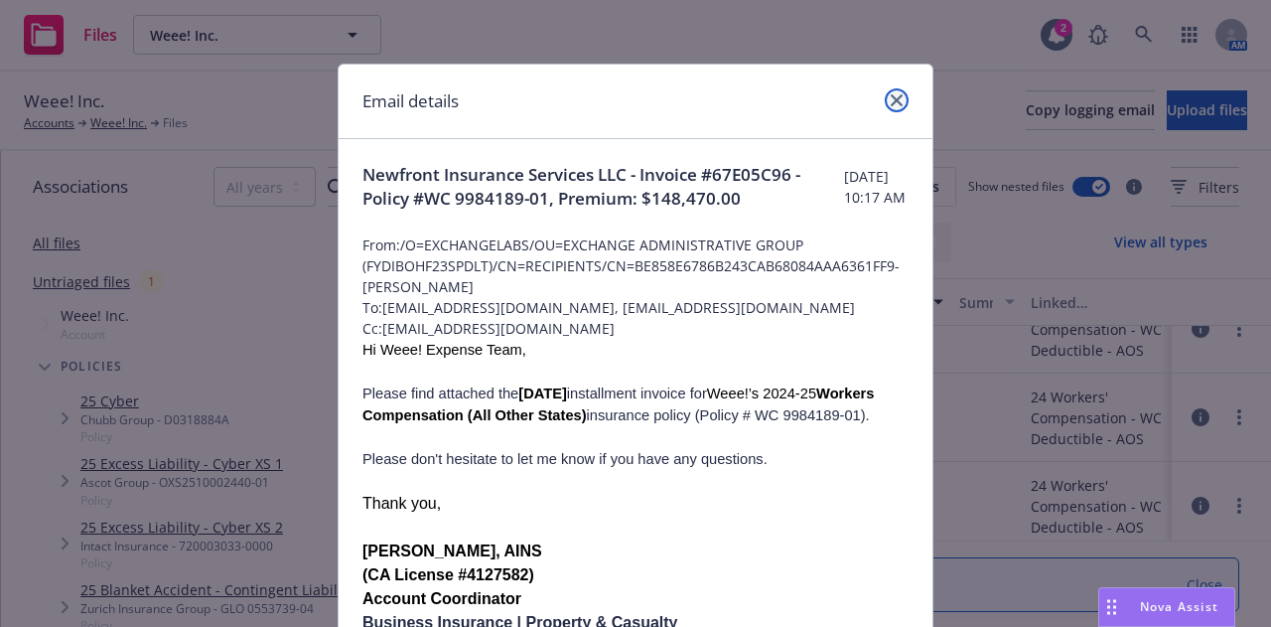
click at [891, 95] on icon "close" at bounding box center [897, 100] width 12 height 12
